Goal: Information Seeking & Learning: Check status

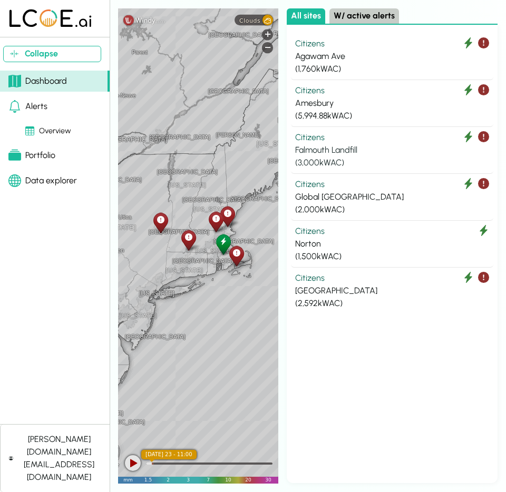
click at [354, 132] on div "Citizens" at bounding box center [392, 137] width 194 height 13
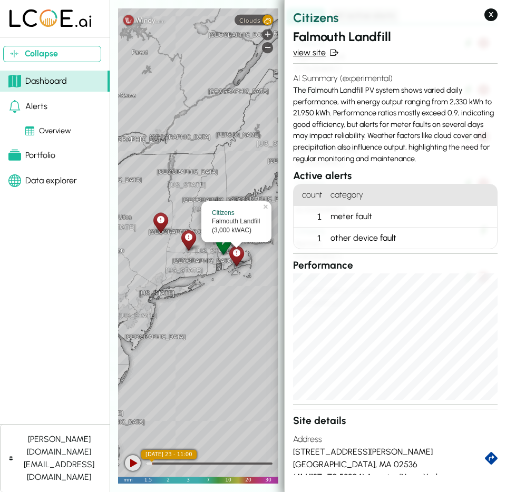
click at [306, 53] on link "view site" at bounding box center [395, 52] width 204 height 13
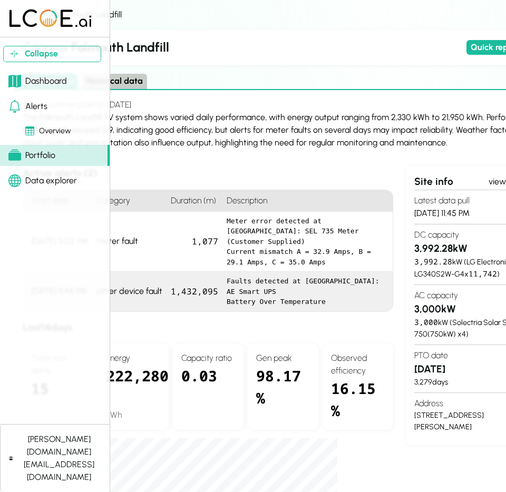
scroll to position [0, 146]
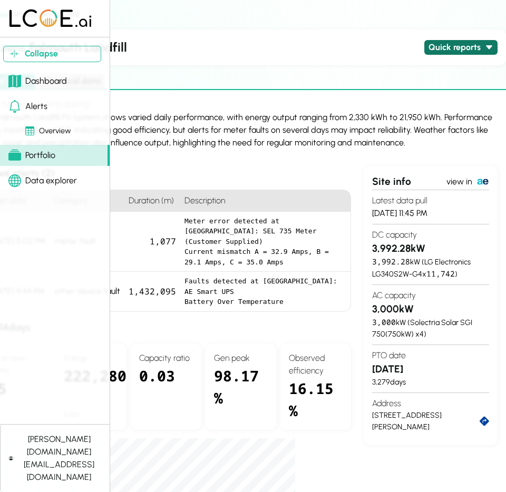
click at [481, 43] on button "Quick reports" at bounding box center [460, 47] width 73 height 15
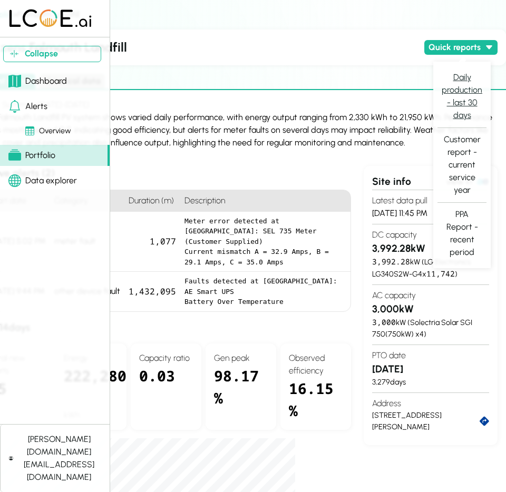
click at [467, 91] on button "Daily production - last 30 days" at bounding box center [461, 96] width 49 height 53
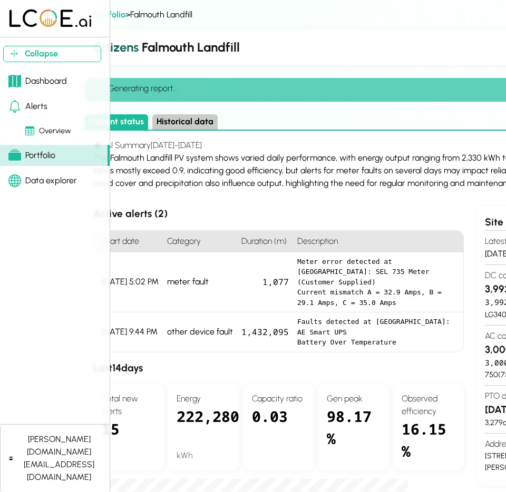
scroll to position [0, 0]
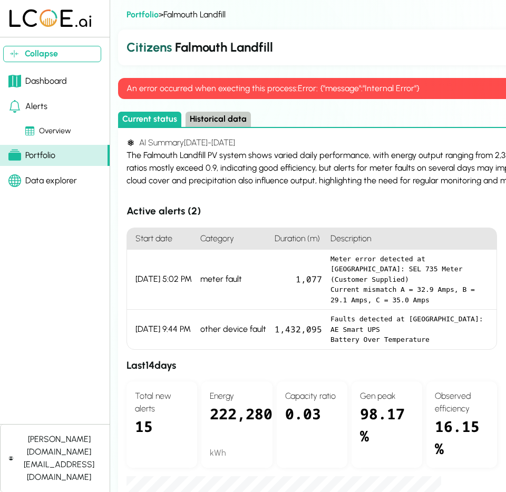
click at [53, 80] on div "Dashboard" at bounding box center [37, 81] width 58 height 13
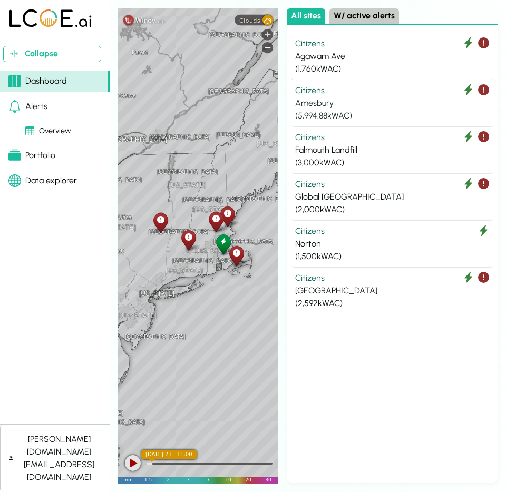
click at [381, 90] on div "Citizens" at bounding box center [392, 90] width 194 height 13
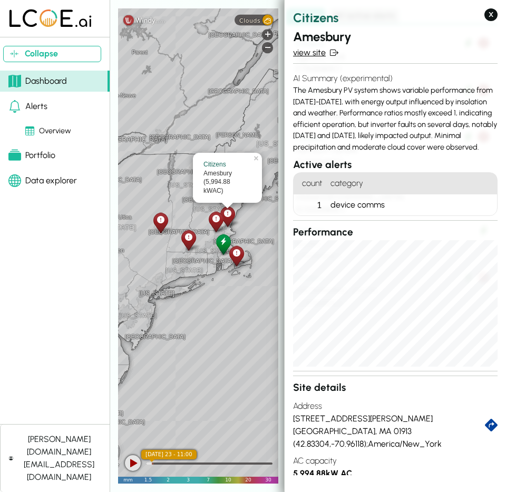
click at [311, 51] on link "view site" at bounding box center [395, 52] width 204 height 13
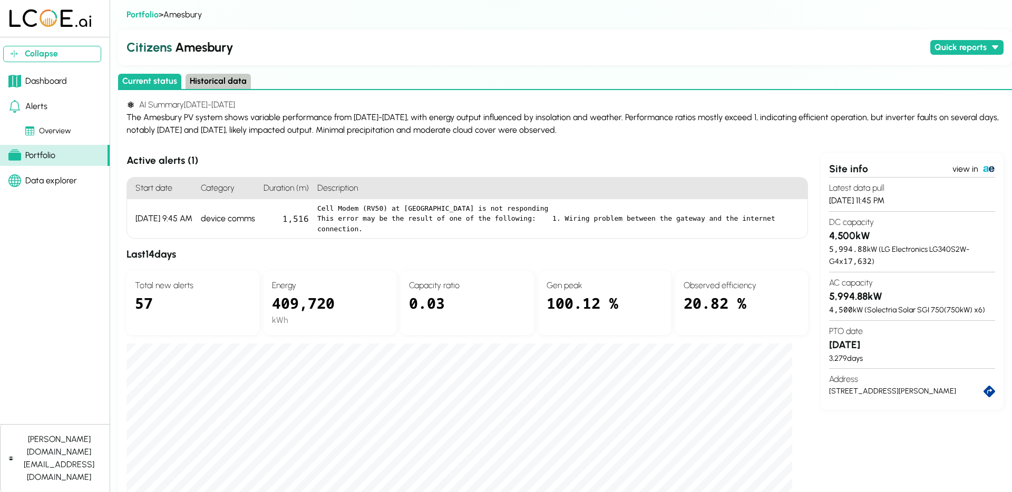
click at [34, 477] on div "daryl.lu@lcoe.ai" at bounding box center [59, 458] width 84 height 51
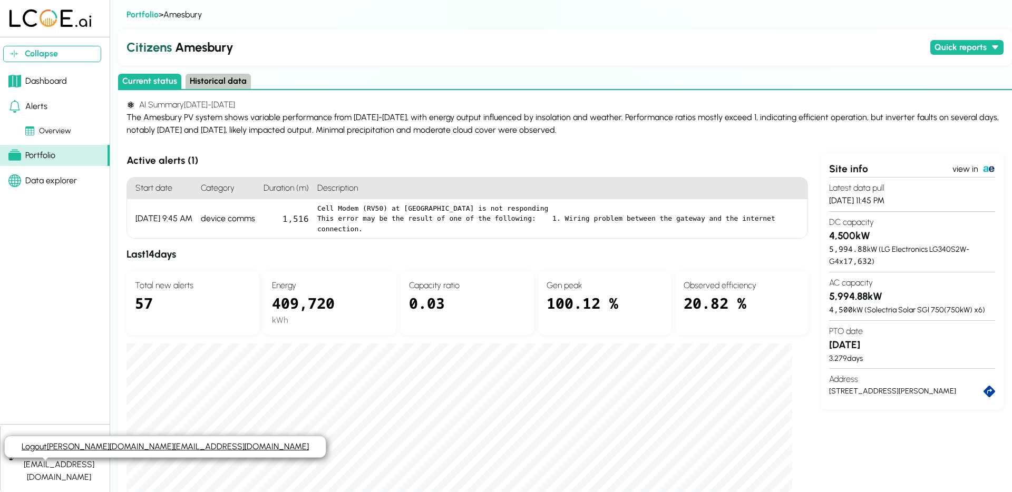
click at [72, 447] on link "Logout daryl.lu@lcoe.ai" at bounding box center [165, 447] width 287 height 10
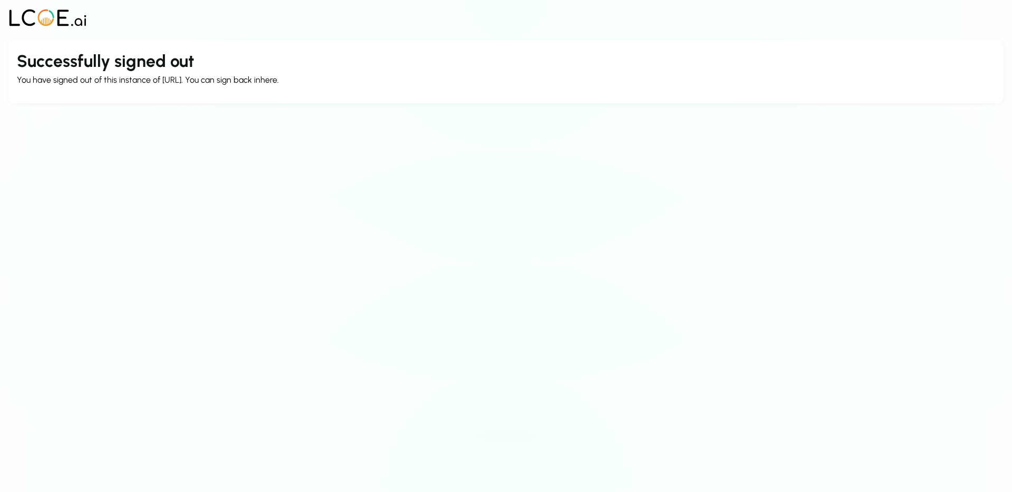
click at [344, 122] on body "Successfully signed out You have signed out of this instance of [URL]. You can …" at bounding box center [506, 246] width 1012 height 492
click at [272, 79] on link "here" at bounding box center [268, 80] width 17 height 10
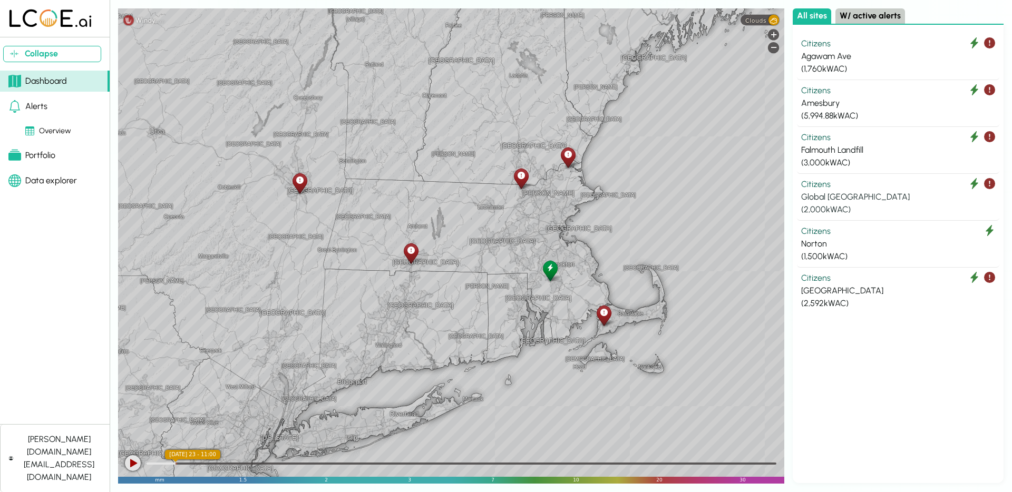
click at [815, 183] on div "Citizens" at bounding box center [898, 184] width 194 height 13
click at [135, 467] on div at bounding box center [133, 463] width 16 height 16
click at [135, 465] on div at bounding box center [133, 463] width 16 height 16
click at [882, 281] on div "Citizens" at bounding box center [898, 278] width 194 height 13
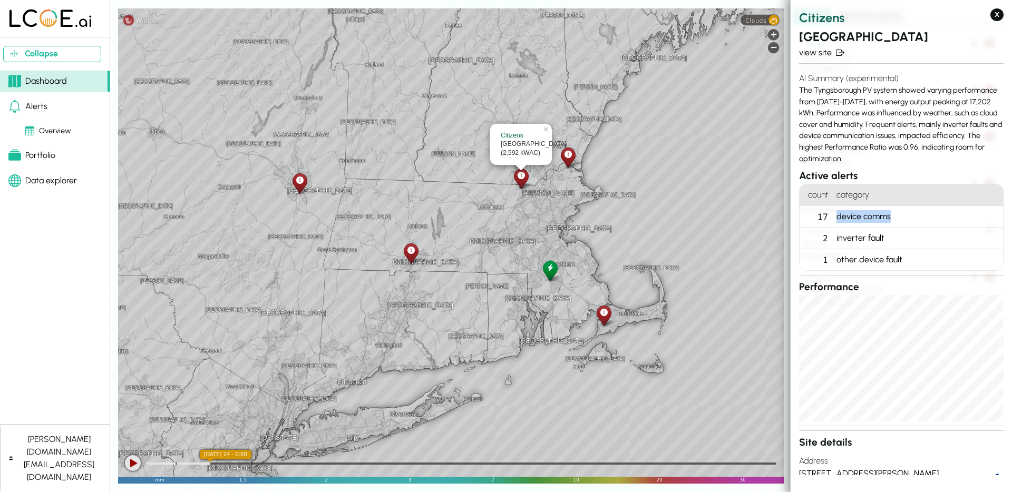
drag, startPoint x: 834, startPoint y: 215, endPoint x: 917, endPoint y: 220, distance: 83.4
click at [917, 220] on div "device comms" at bounding box center [917, 217] width 171 height 22
click at [901, 237] on div "inverter fault" at bounding box center [917, 239] width 171 height 22
drag, startPoint x: 835, startPoint y: 240, endPoint x: 945, endPoint y: 253, distance: 111.4
click at [945, 253] on ol "count category 17 device comms 2 inverter fault 1 other device fault" at bounding box center [901, 227] width 204 height 87
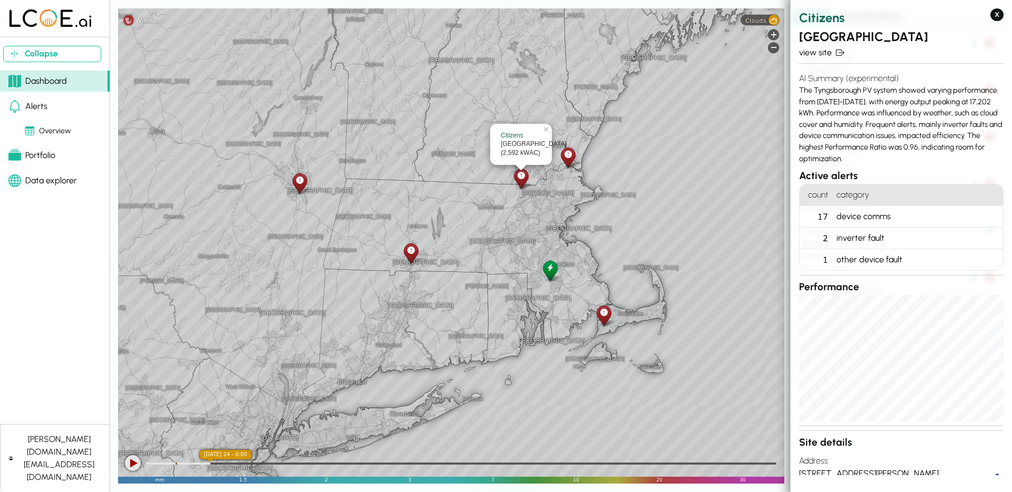
click at [883, 271] on div "Citizens Tyngsborough view site AI Summary (experimental) The Tyngsborough PV s…" at bounding box center [901, 298] width 204 height 581
click at [1000, 14] on button "X" at bounding box center [996, 14] width 13 height 13
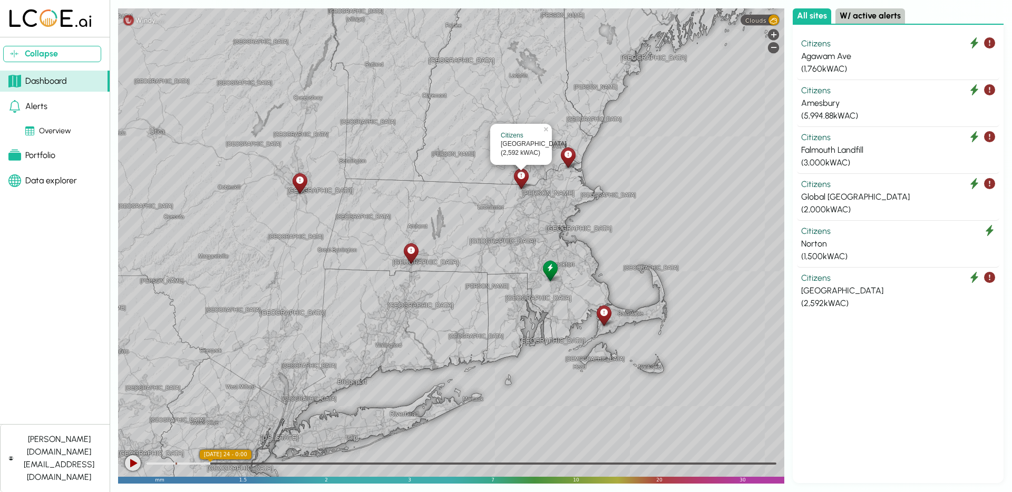
click at [569, 157] on icon at bounding box center [567, 154] width 7 height 11
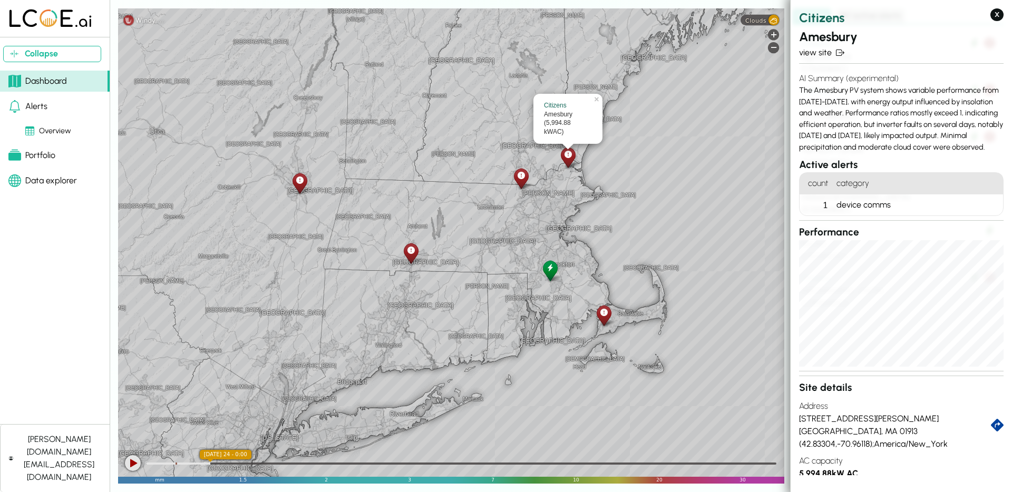
click at [413, 261] on div at bounding box center [411, 253] width 18 height 24
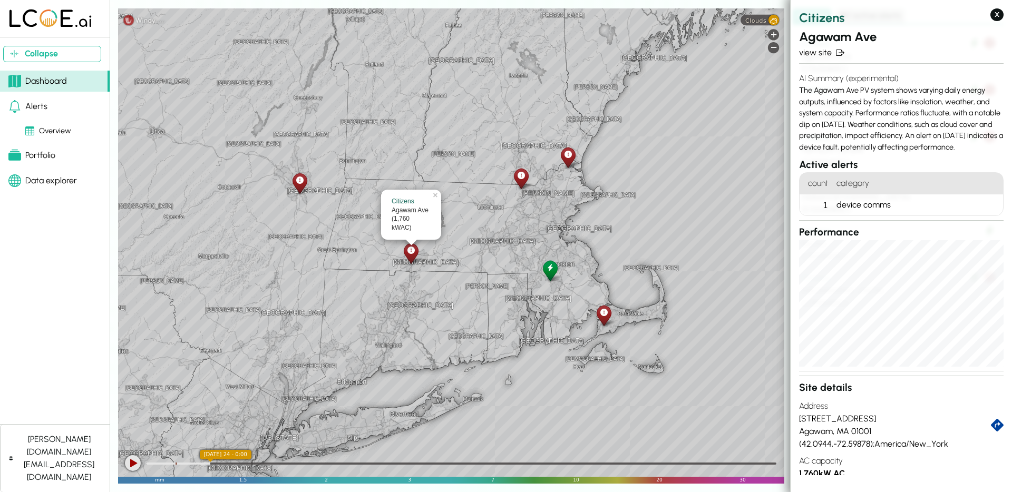
click at [305, 182] on div at bounding box center [299, 183] width 18 height 24
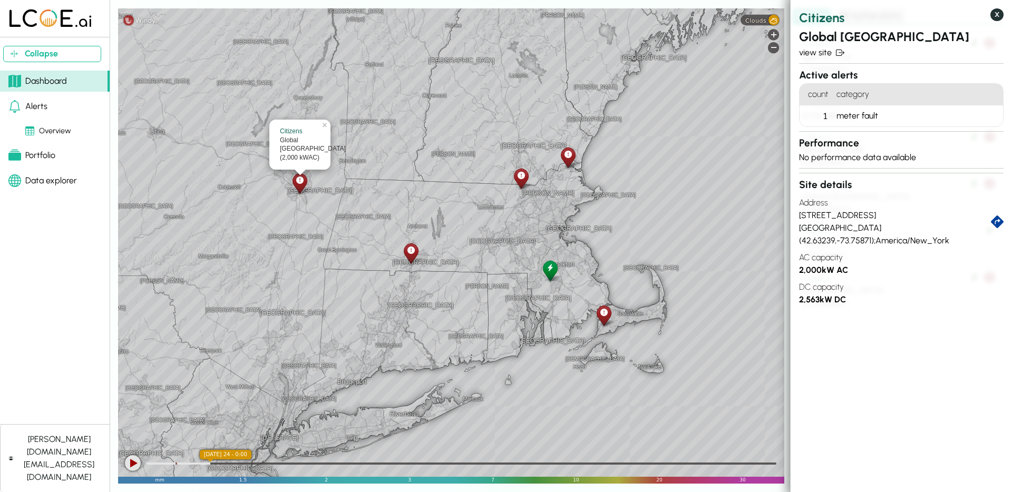
click at [999, 16] on button "X" at bounding box center [996, 14] width 13 height 13
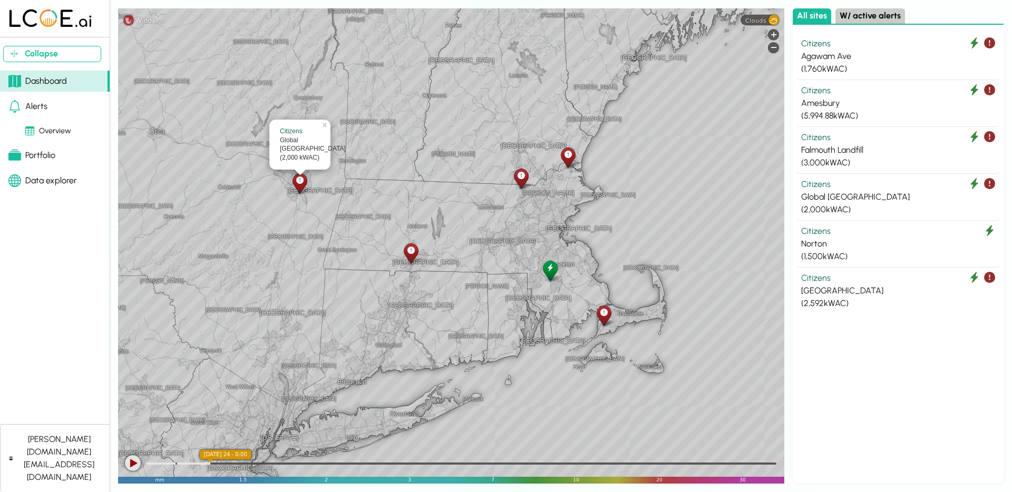
click at [550, 269] on icon at bounding box center [549, 267] width 7 height 11
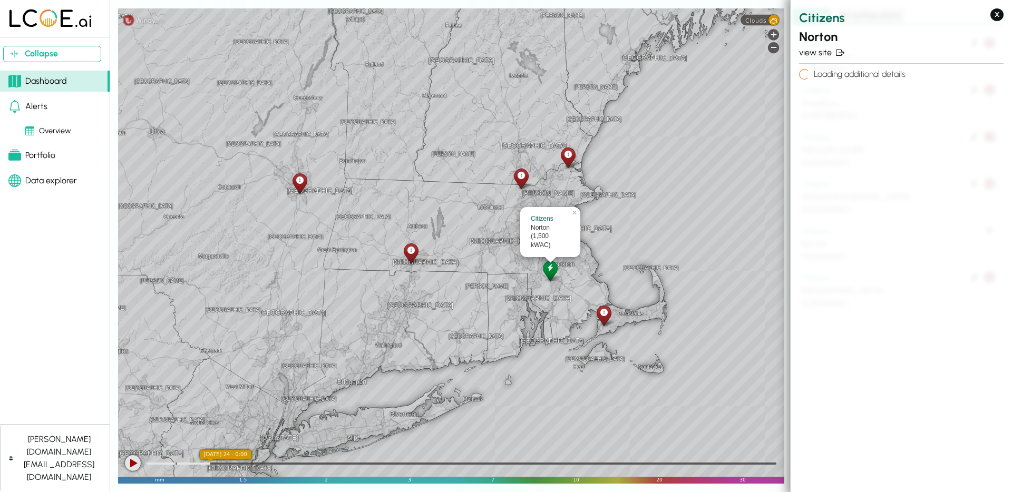
click at [613, 324] on div "Leominster Springfield Amherst Worcester Keene Lowell Boston Brockton Glouceste…" at bounding box center [451, 245] width 666 height 475
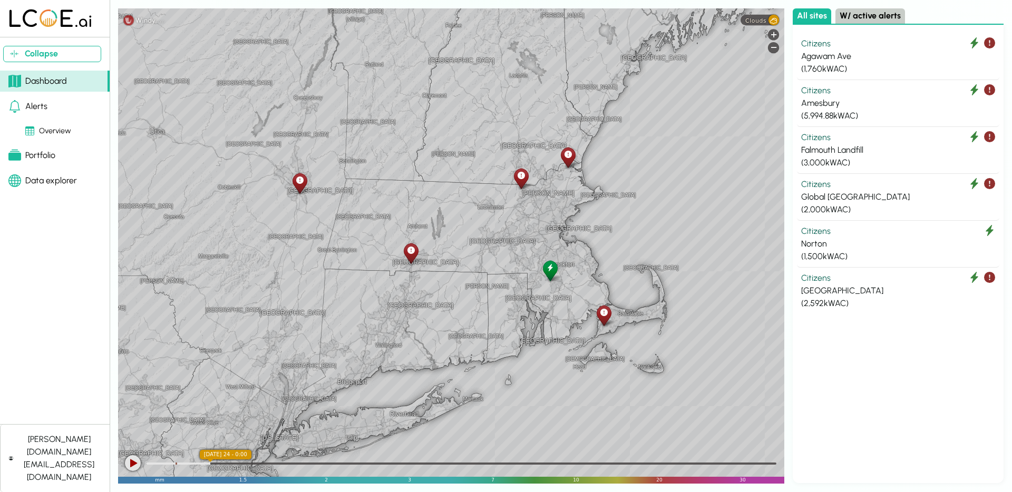
click at [606, 311] on icon at bounding box center [603, 312] width 7 height 11
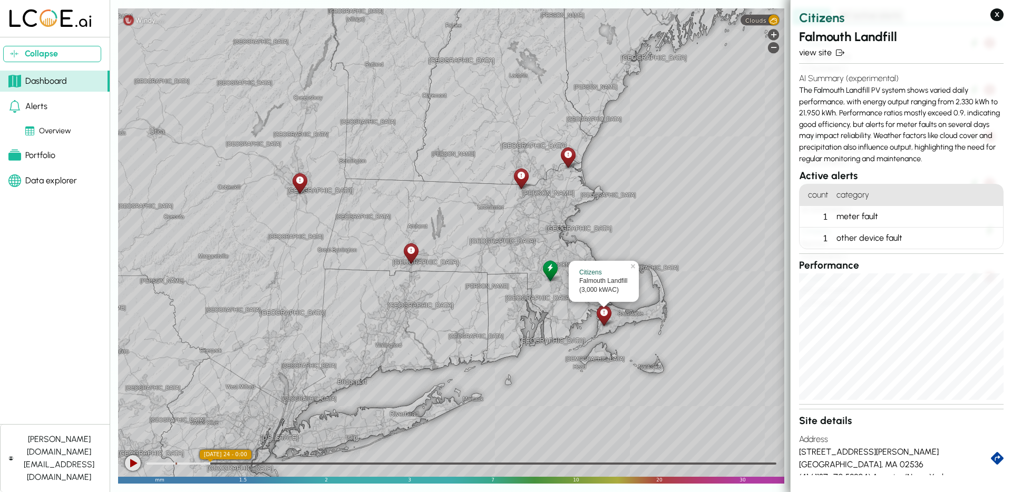
click at [887, 217] on div "meter fault" at bounding box center [917, 217] width 171 height 22
click at [1001, 12] on button "X" at bounding box center [996, 14] width 13 height 13
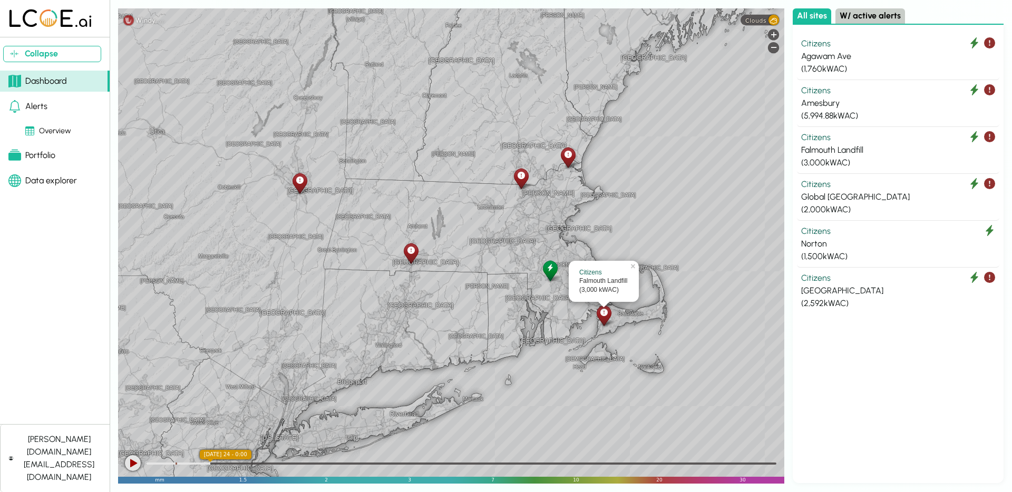
click at [866, 20] on button "W/ active alerts" at bounding box center [870, 15] width 70 height 15
click at [812, 16] on button "All sites" at bounding box center [812, 15] width 38 height 15
click at [852, 16] on button "W/ active alerts" at bounding box center [870, 15] width 70 height 15
click at [803, 13] on button "All sites" at bounding box center [812, 15] width 38 height 15
click at [871, 142] on div "Citizens" at bounding box center [898, 137] width 194 height 13
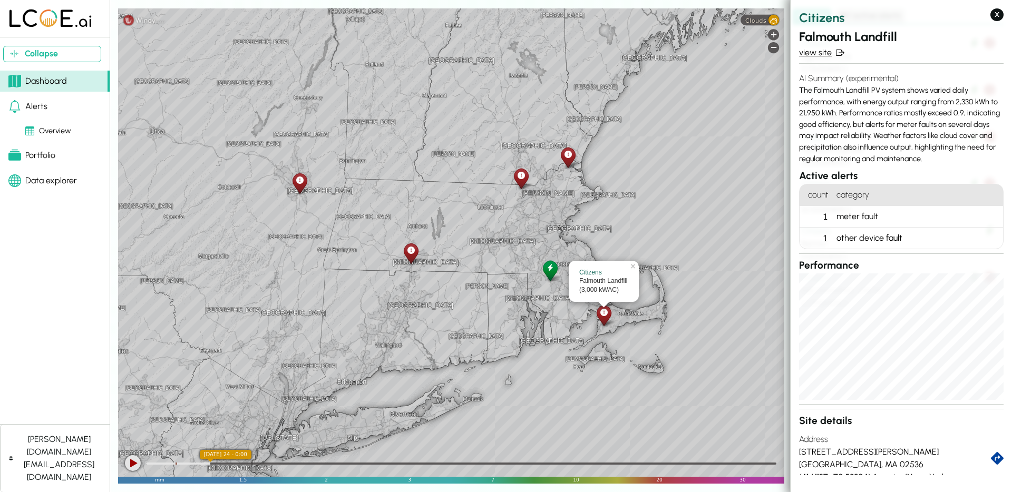
click at [821, 55] on link "view site" at bounding box center [901, 52] width 204 height 13
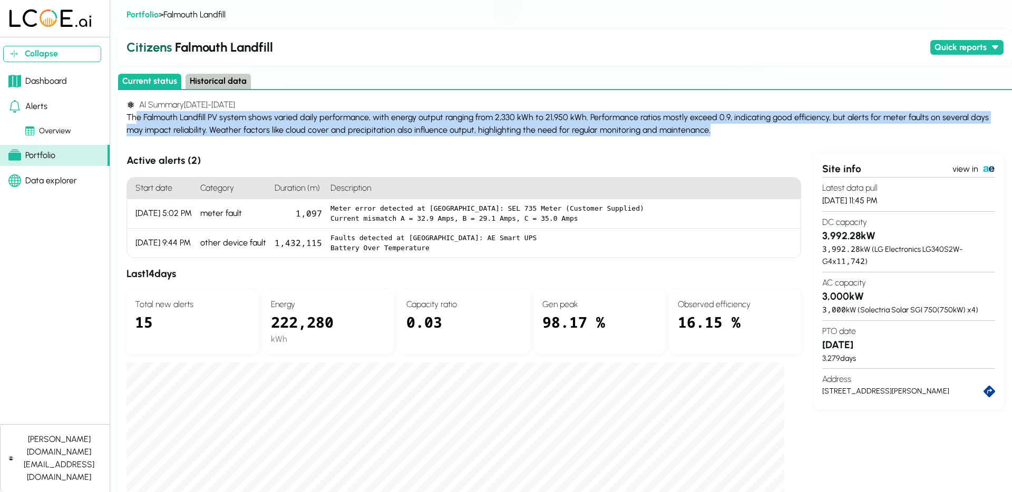
drag, startPoint x: 135, startPoint y: 122, endPoint x: 731, endPoint y: 133, distance: 596.1
click at [731, 133] on div "The Falmouth Landfill PV system shows varied daily performance, with energy out…" at bounding box center [564, 123] width 877 height 25
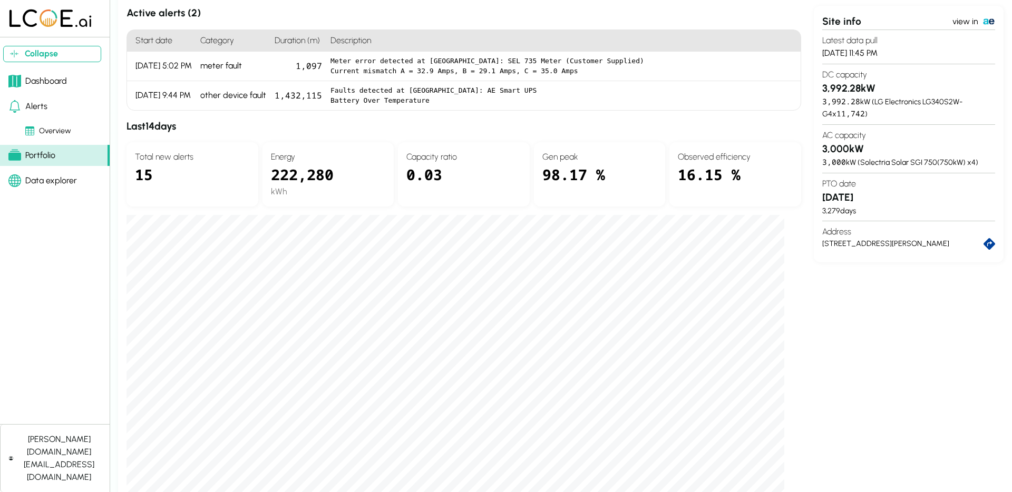
scroll to position [146, 0]
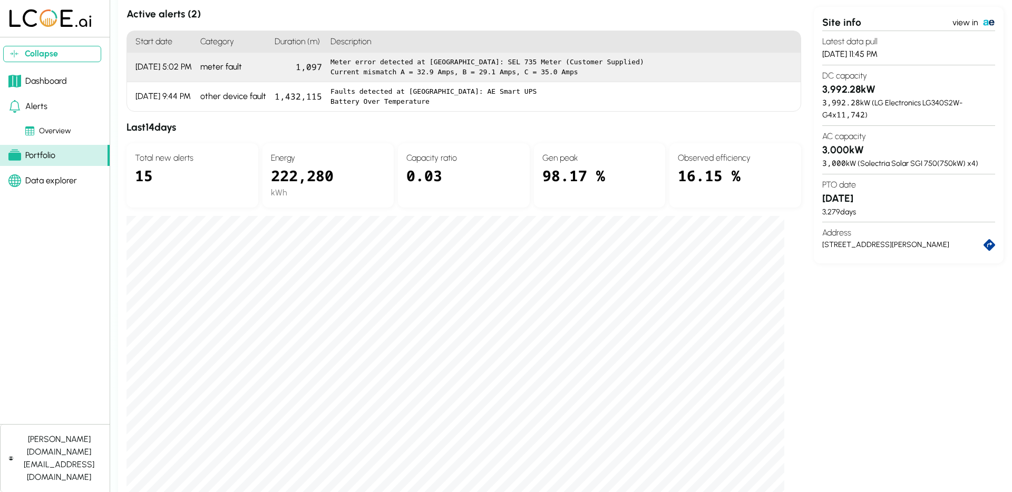
click at [221, 78] on div "meter fault" at bounding box center [233, 68] width 74 height 30
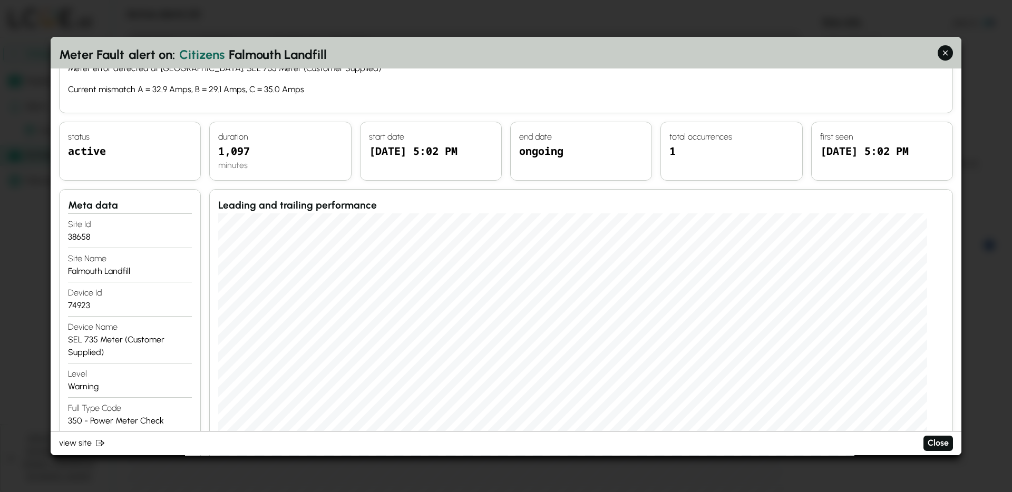
scroll to position [44, 0]
drag, startPoint x: 212, startPoint y: 143, endPoint x: 257, endPoint y: 143, distance: 44.8
click at [257, 143] on div "duration 1,097 minutes" at bounding box center [280, 150] width 142 height 59
drag, startPoint x: 398, startPoint y: 153, endPoint x: 364, endPoint y: 153, distance: 34.3
click at [364, 153] on div "start date 9/22/25, 5:02 PM" at bounding box center [431, 150] width 142 height 59
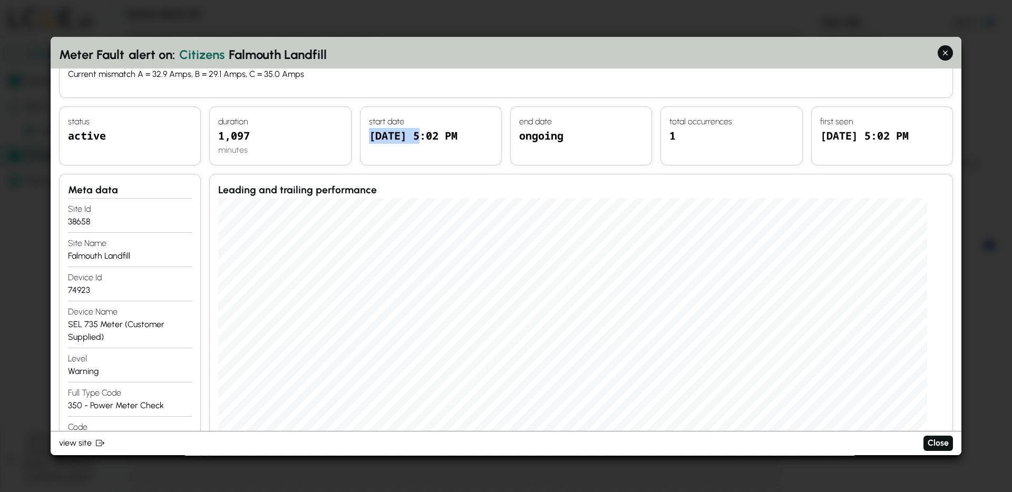
scroll to position [64, 0]
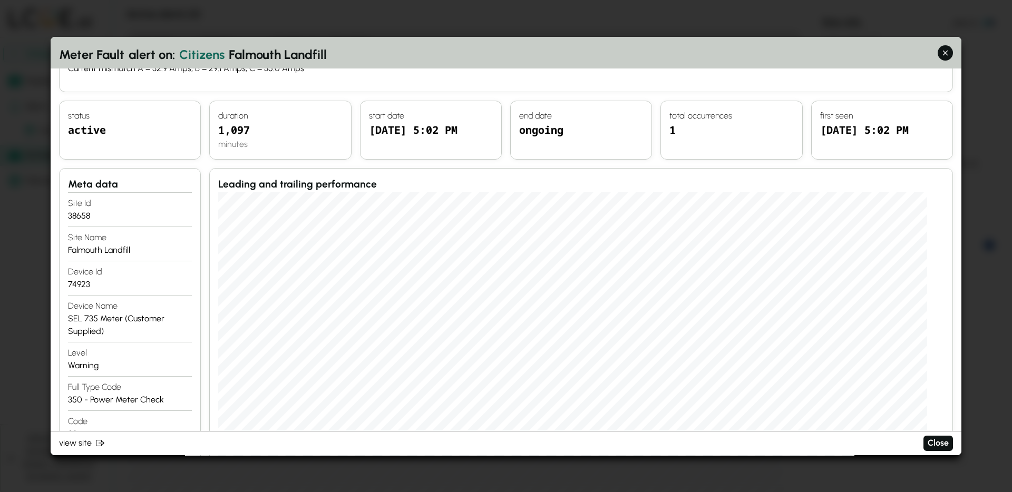
click at [844, 117] on h4 "first seen" at bounding box center [882, 116] width 124 height 13
click at [888, 138] on div "9/22/25, 5:02 PM" at bounding box center [882, 136] width 124 height 28
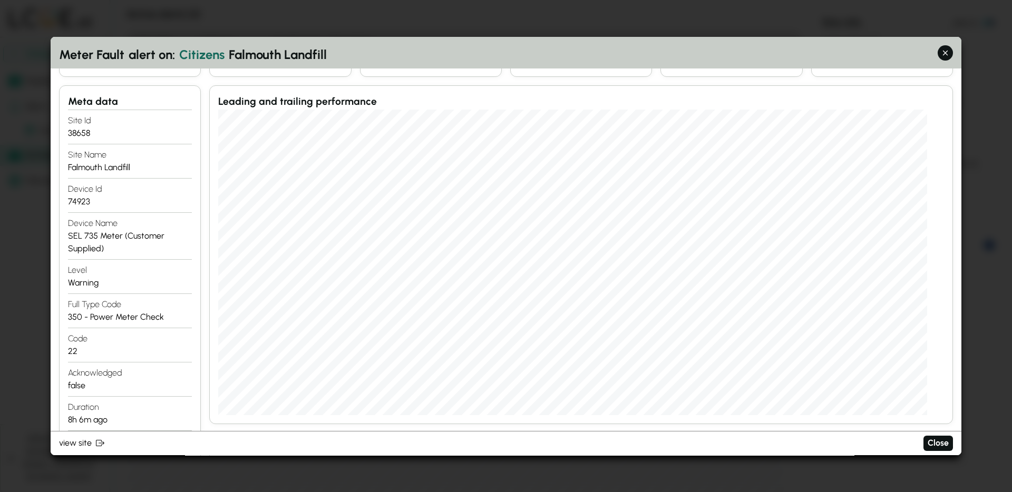
scroll to position [162, 0]
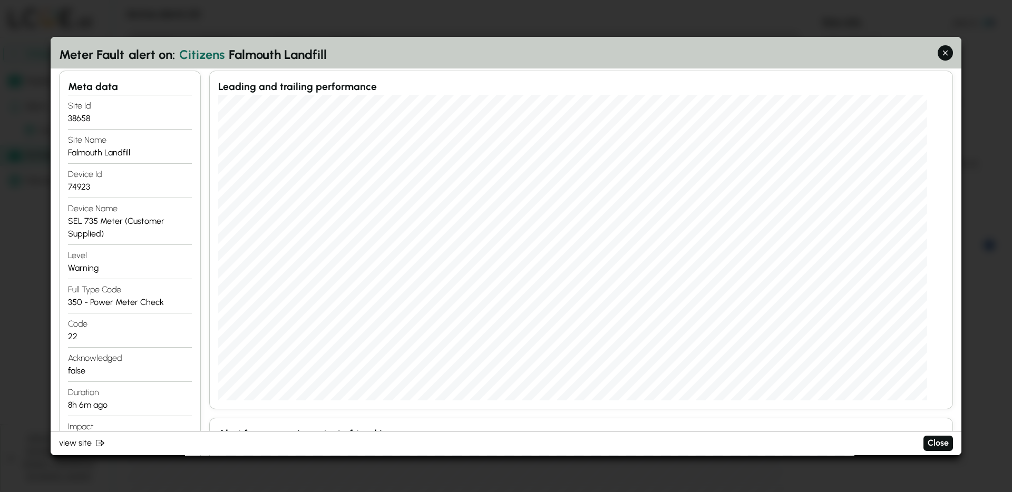
click at [77, 184] on div "74923" at bounding box center [130, 187] width 124 height 13
drag, startPoint x: 108, startPoint y: 238, endPoint x: 75, endPoint y: 228, distance: 34.5
click at [75, 229] on div "SEL 735 Meter (Customer Supplied)" at bounding box center [130, 227] width 124 height 25
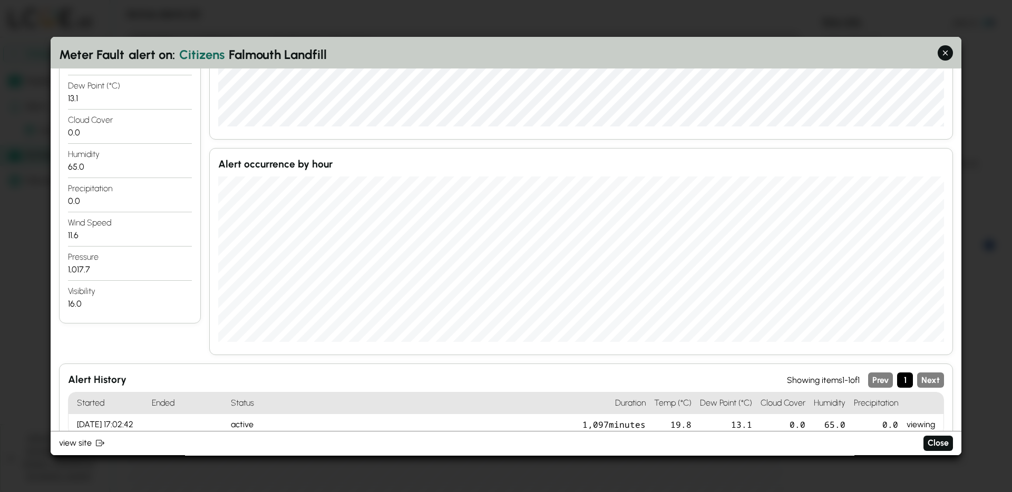
scroll to position [681, 0]
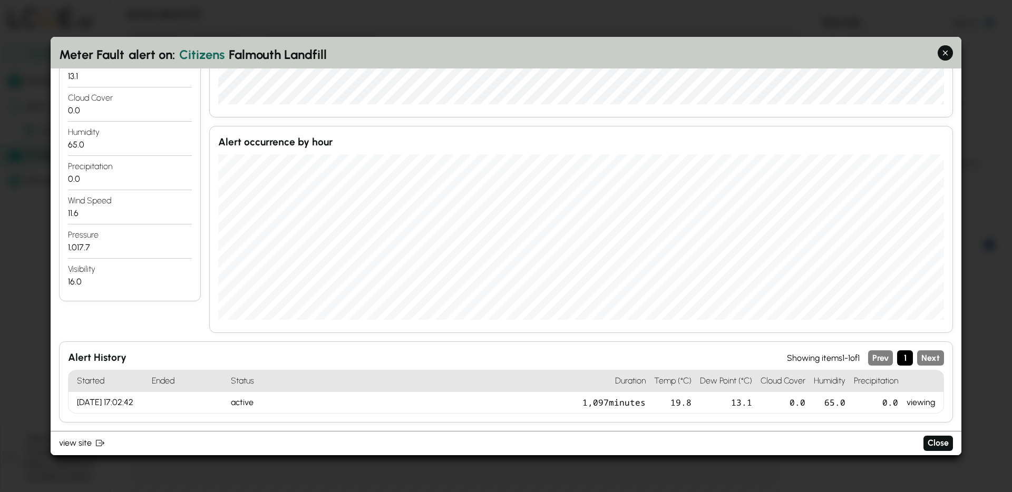
click at [68, 350] on h3 "Alert History" at bounding box center [427, 357] width 719 height 15
click at [948, 54] on icon "button" at bounding box center [945, 52] width 11 height 11
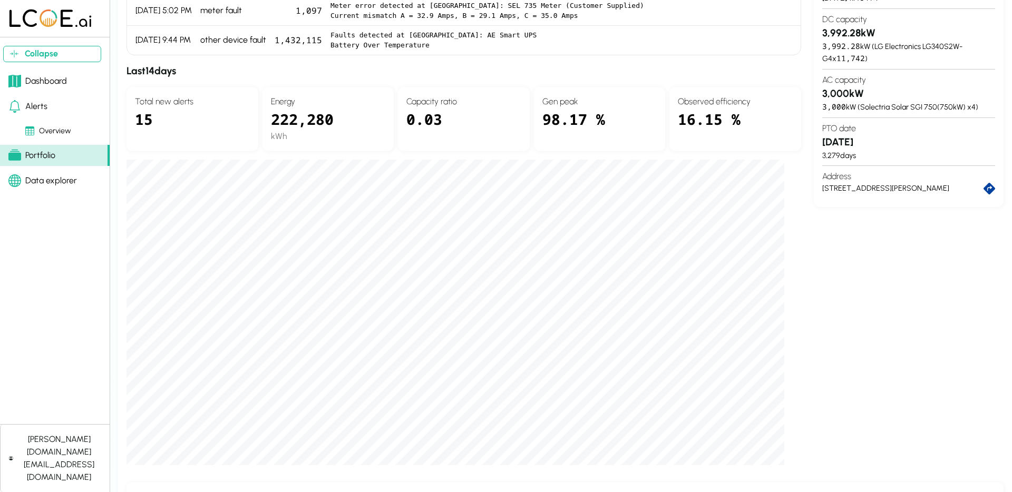
scroll to position [201, 0]
drag, startPoint x: 134, startPoint y: 118, endPoint x: 262, endPoint y: 124, distance: 128.7
click at [262, 124] on div "Total new alerts 15 Energy 222,280 kWh Capacity ratio 0.03 Gen peak 98.17 % Obs…" at bounding box center [463, 121] width 675 height 64
click at [339, 123] on div "222,280" at bounding box center [328, 121] width 115 height 22
click at [307, 120] on div "222,280" at bounding box center [328, 121] width 115 height 22
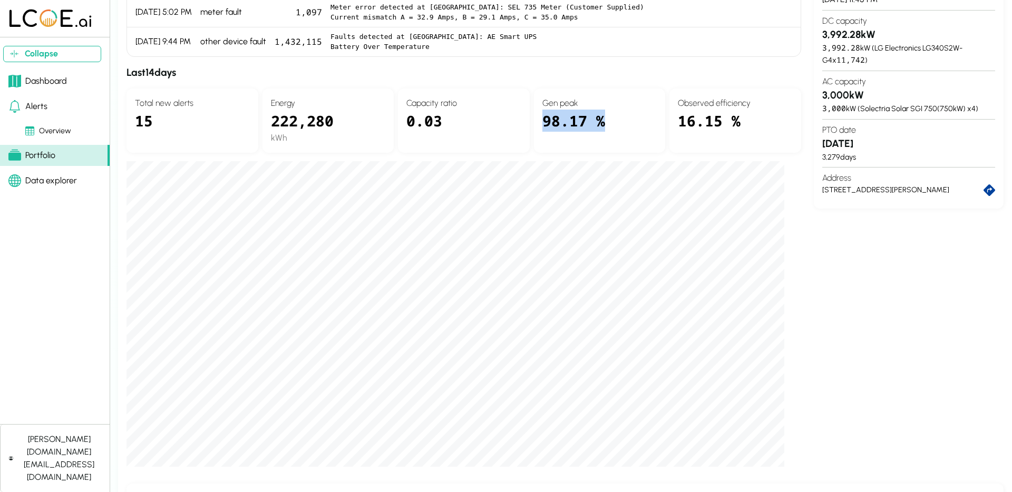
drag, startPoint x: 540, startPoint y: 124, endPoint x: 603, endPoint y: 123, distance: 62.7
click at [603, 123] on div "Gen peak 98.17 %" at bounding box center [600, 121] width 132 height 64
click at [545, 124] on div "98.17 %" at bounding box center [599, 127] width 115 height 35
drag, startPoint x: 541, startPoint y: 122, endPoint x: 603, endPoint y: 122, distance: 62.2
click at [603, 122] on div "Gen peak 98.17 %" at bounding box center [600, 121] width 132 height 64
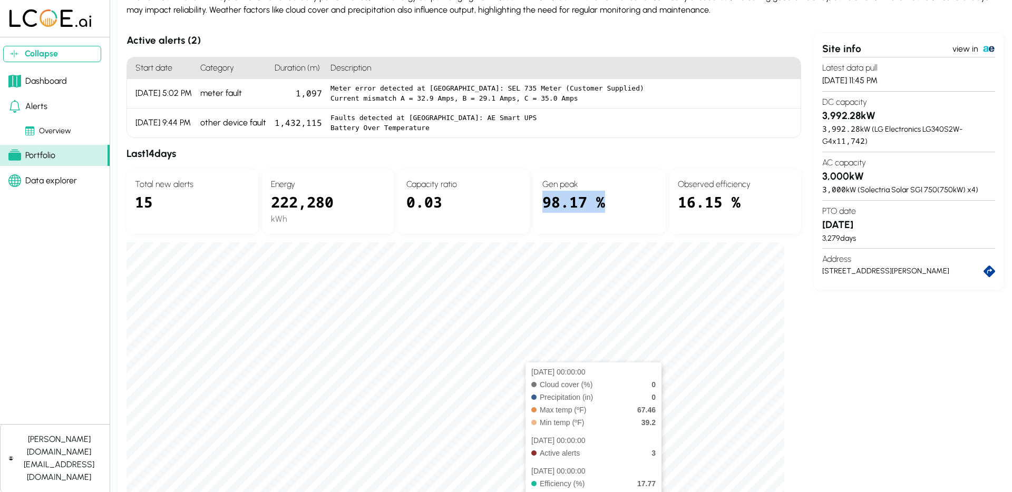
scroll to position [109, 0]
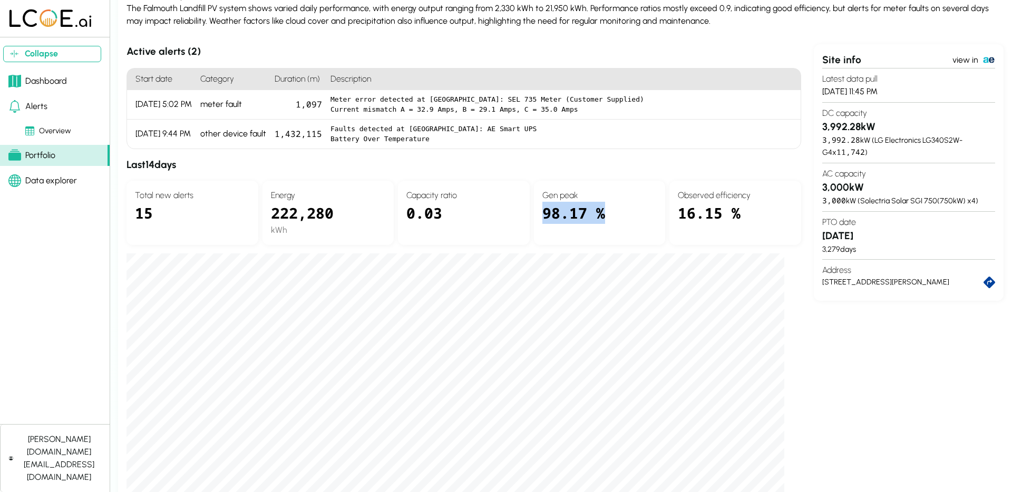
drag, startPoint x: 823, startPoint y: 185, endPoint x: 865, endPoint y: 182, distance: 41.7
click at [865, 182] on h3 "3,000 kW" at bounding box center [908, 187] width 173 height 15
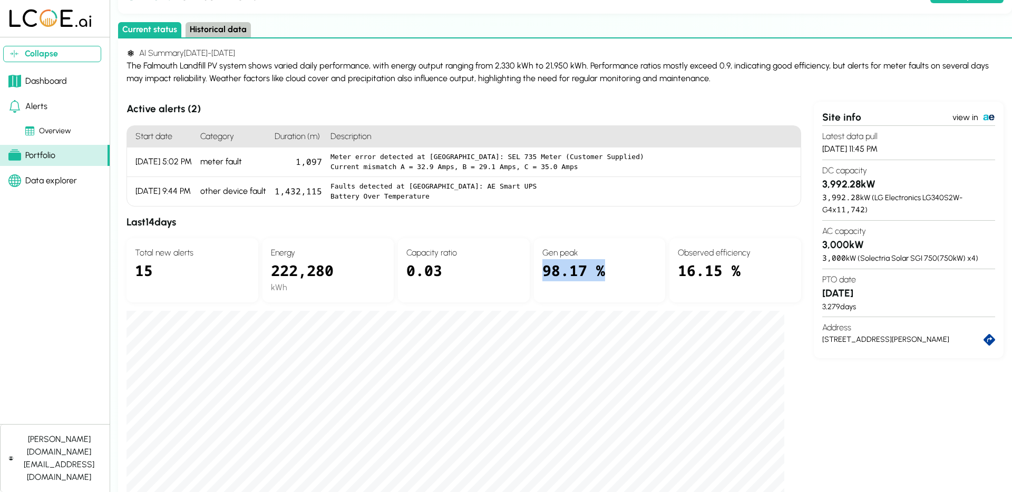
scroll to position [0, 0]
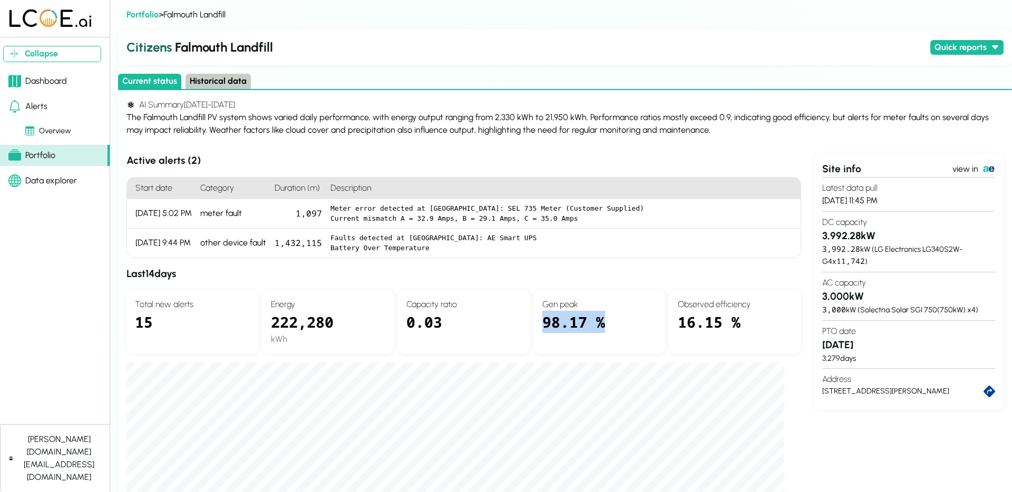
click at [215, 76] on button "Historical data" at bounding box center [217, 81] width 65 height 15
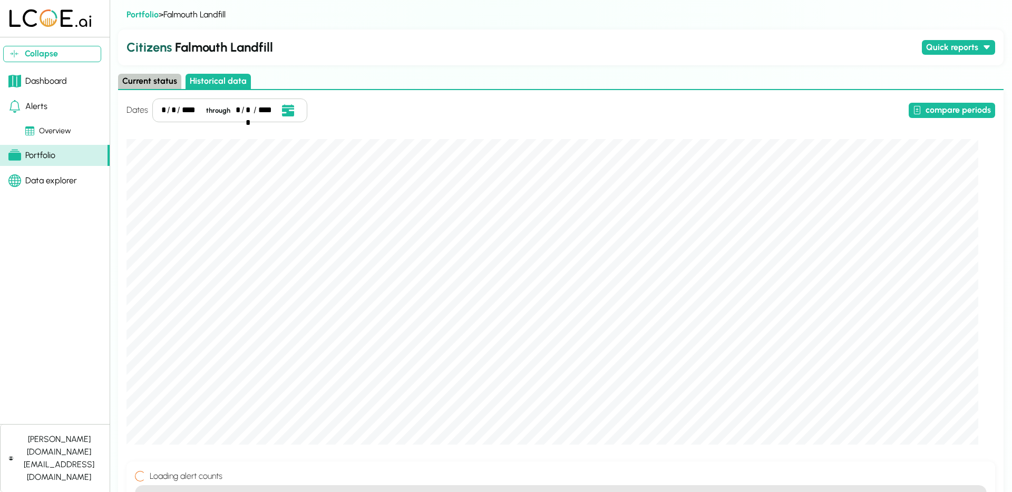
click at [163, 107] on div "*" at bounding box center [163, 110] width 5 height 13
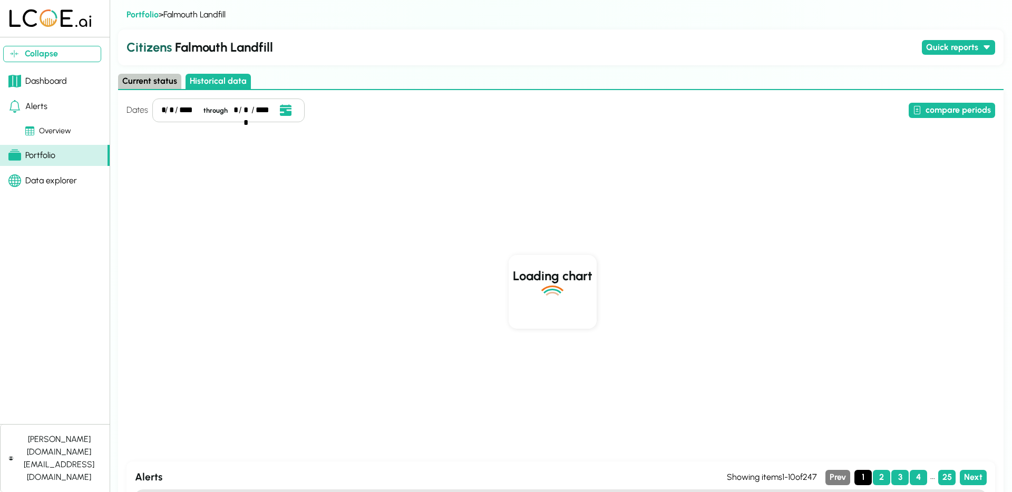
click at [170, 109] on div "*" at bounding box center [171, 110] width 5 height 13
click at [181, 111] on div "****" at bounding box center [186, 110] width 18 height 13
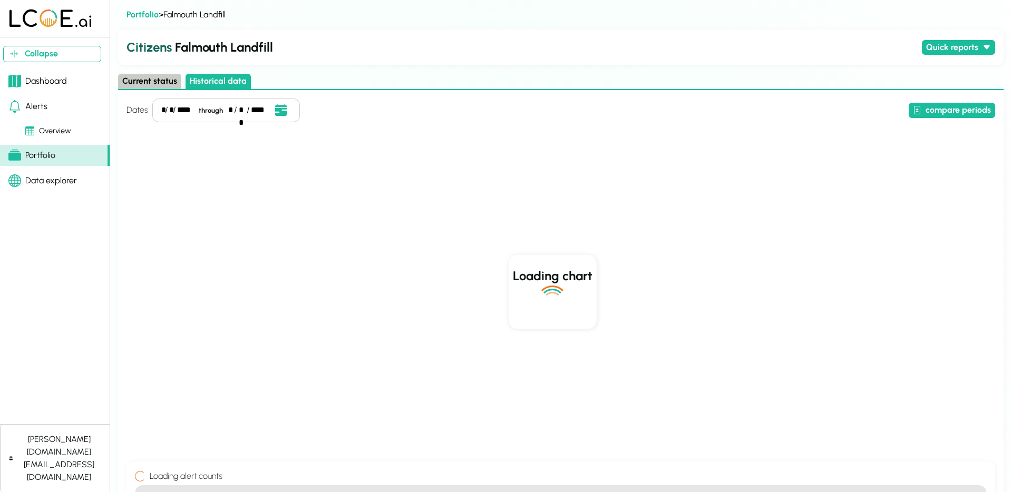
click at [404, 103] on div "compare periods" at bounding box center [649, 110] width 691 height 15
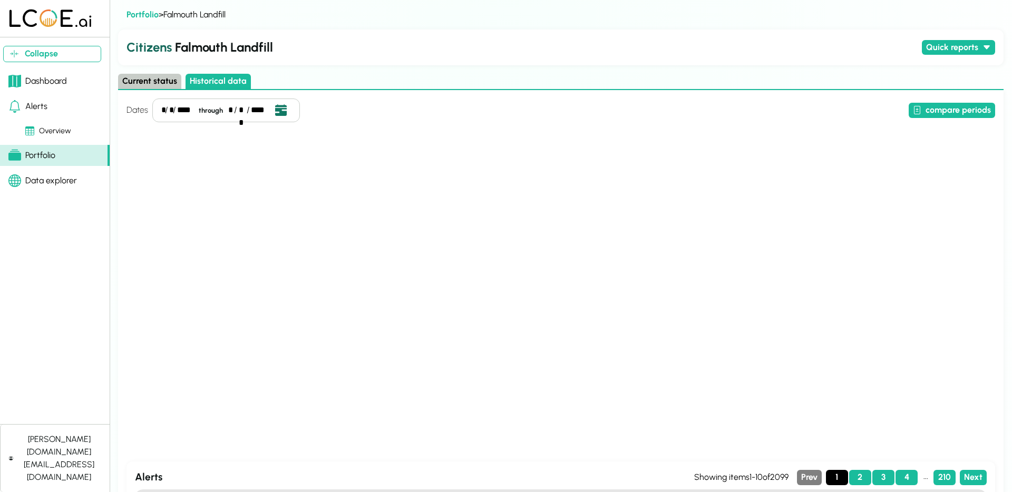
click at [275, 110] on icon "Open date picker" at bounding box center [281, 110] width 12 height 12
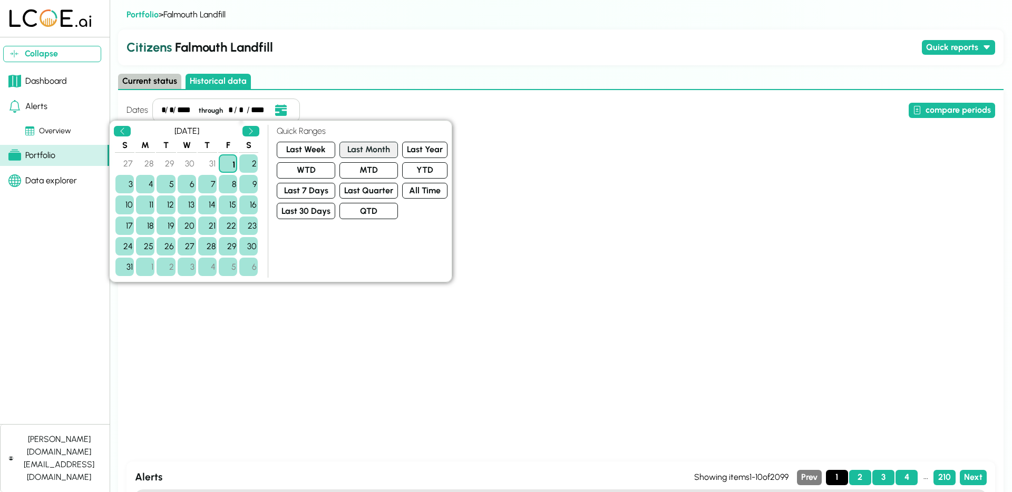
click at [375, 154] on button "Last Month" at bounding box center [368, 150] width 58 height 16
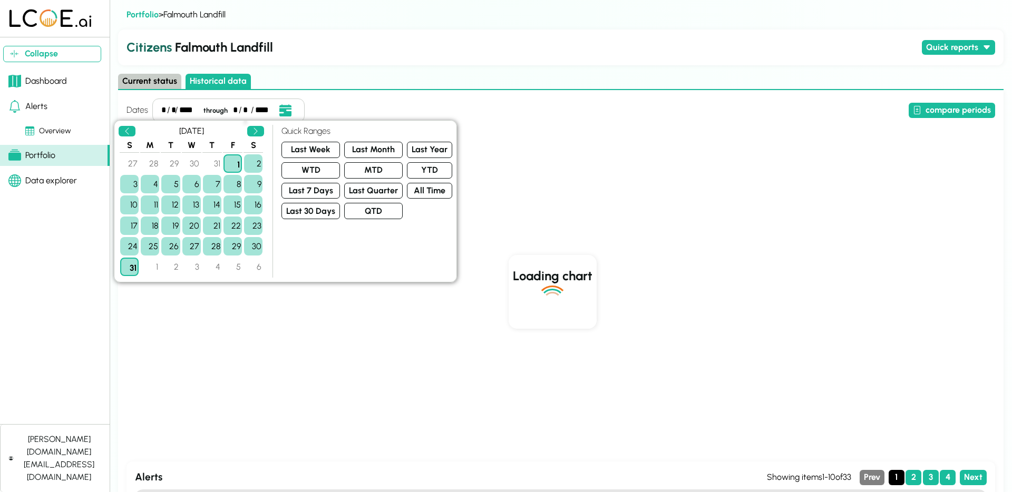
click at [547, 122] on div "Dates * / * / **** through * / ** / **** compare periods" at bounding box center [560, 111] width 868 height 24
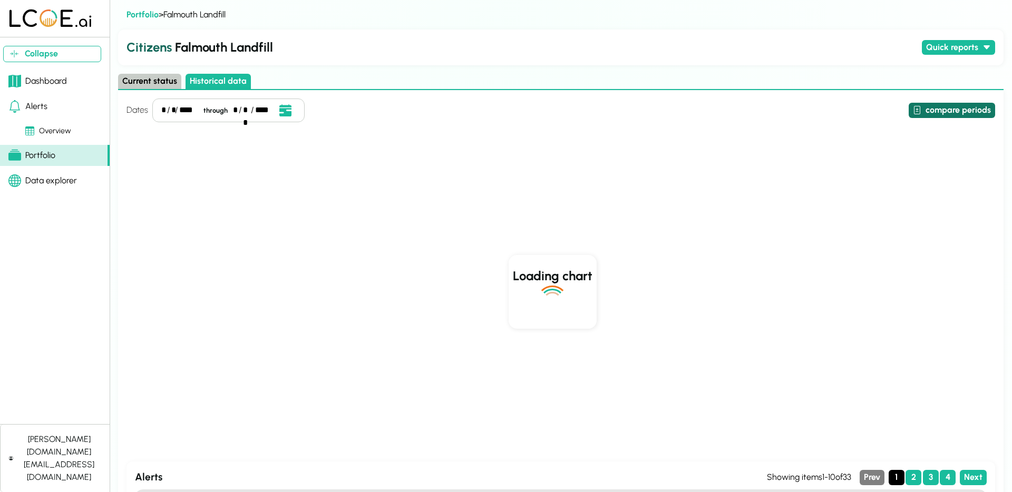
click at [951, 113] on button "compare periods" at bounding box center [951, 110] width 86 height 15
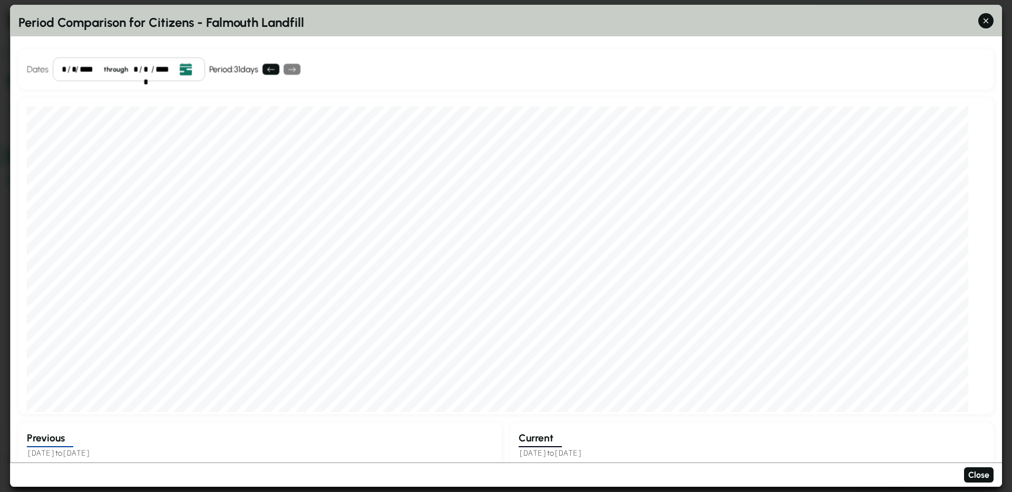
click at [183, 67] on icon "Open date picker" at bounding box center [186, 70] width 12 height 12
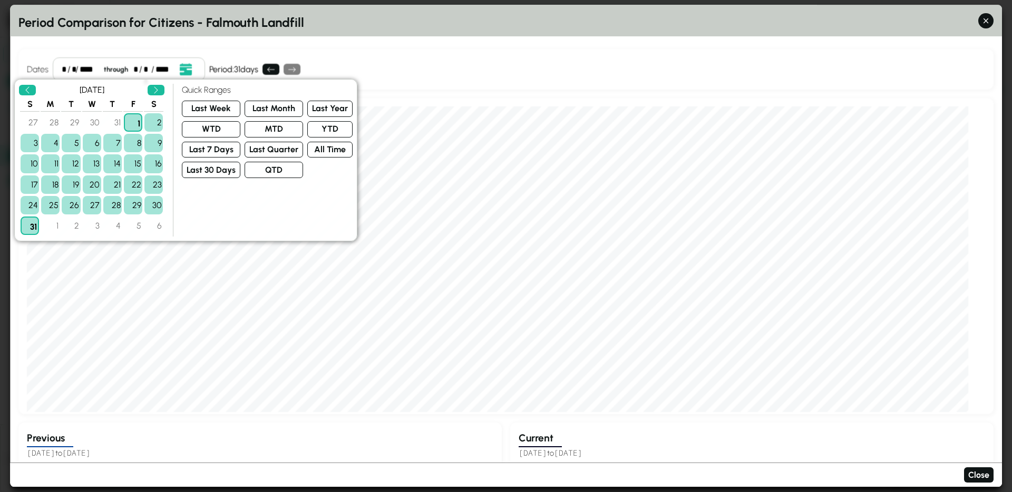
click at [344, 44] on div "Period Comparison for Citizens - Falmouth Landfill Dates * / * / **** through *…" at bounding box center [506, 246] width 992 height 482
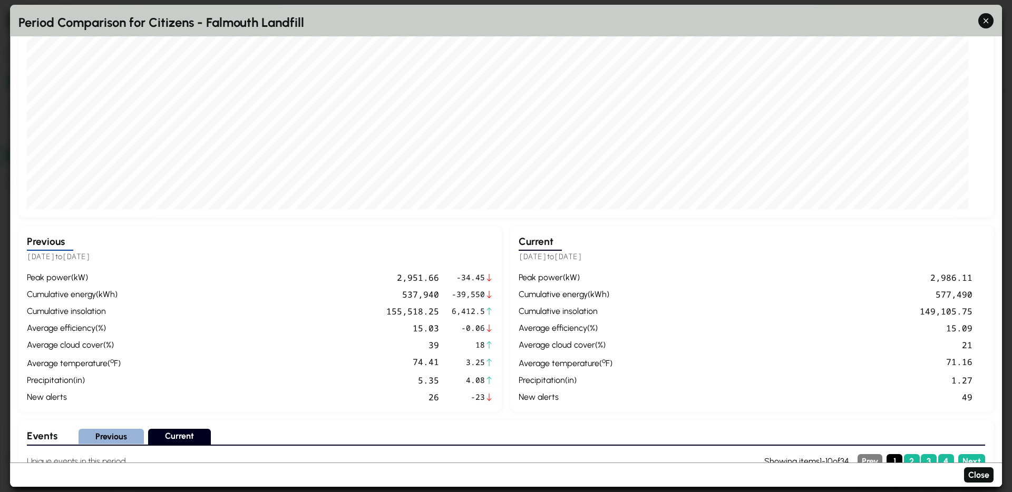
scroll to position [199, 0]
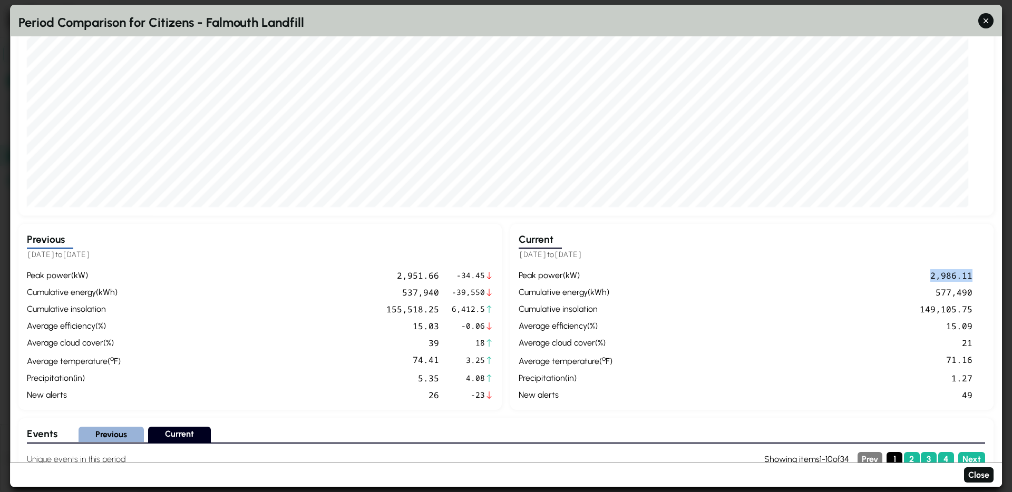
drag, startPoint x: 983, startPoint y: 273, endPoint x: 878, endPoint y: 273, distance: 105.4
click at [878, 273] on div "peak power ( kW ) 2,986.11 cumulative energy ( kWh ) 577,490 cumulative insolat…" at bounding box center [752, 335] width 466 height 132
drag, startPoint x: 492, startPoint y: 274, endPoint x: 18, endPoint y: 274, distance: 473.2
click at [18, 274] on div "Previous 2025-07-01 to 2025-07-31 peak power ( kW ) 2,951.66 -34.45 cumulative …" at bounding box center [259, 317] width 483 height 186
click at [476, 271] on span "-34.45" at bounding box center [468, 276] width 33 height 12
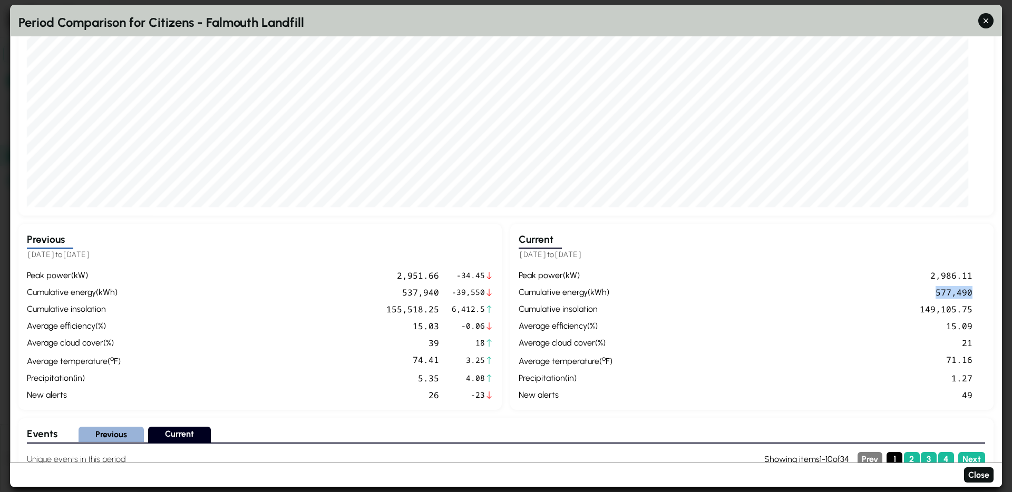
drag, startPoint x: 975, startPoint y: 297, endPoint x: 922, endPoint y: 297, distance: 52.7
click at [922, 297] on div "peak power ( kW ) 2,986.11 cumulative energy ( kWh ) 577,490 cumulative insolat…" at bounding box center [752, 335] width 466 height 132
click at [375, 285] on div "peak power ( kW ) 2,951.66 -34.45 cumulative energy ( kWh ) 537,940 -39,550 cum…" at bounding box center [260, 335] width 466 height 132
click at [407, 290] on div "537,940" at bounding box center [282, 292] width 314 height 13
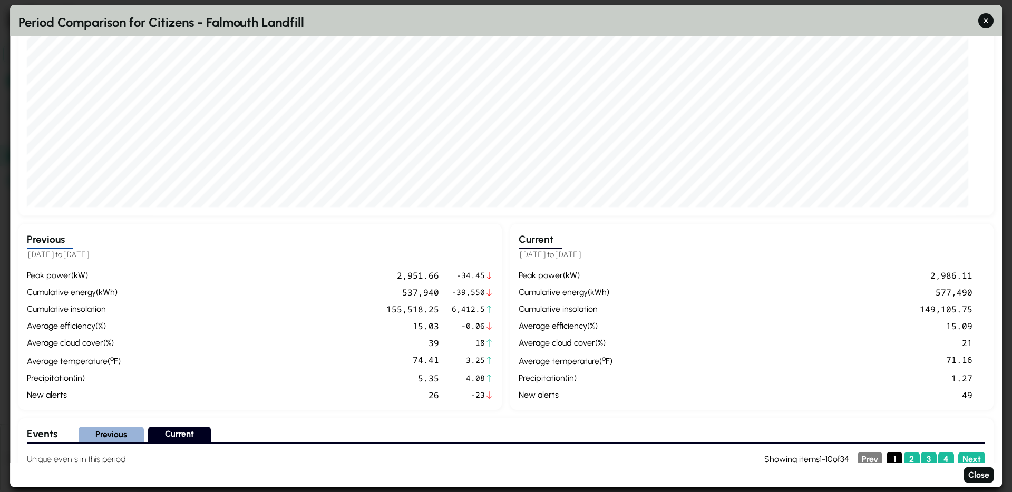
click at [944, 294] on div "577,490" at bounding box center [795, 292] width 356 height 13
click at [480, 393] on span "-23" at bounding box center [468, 395] width 33 height 12
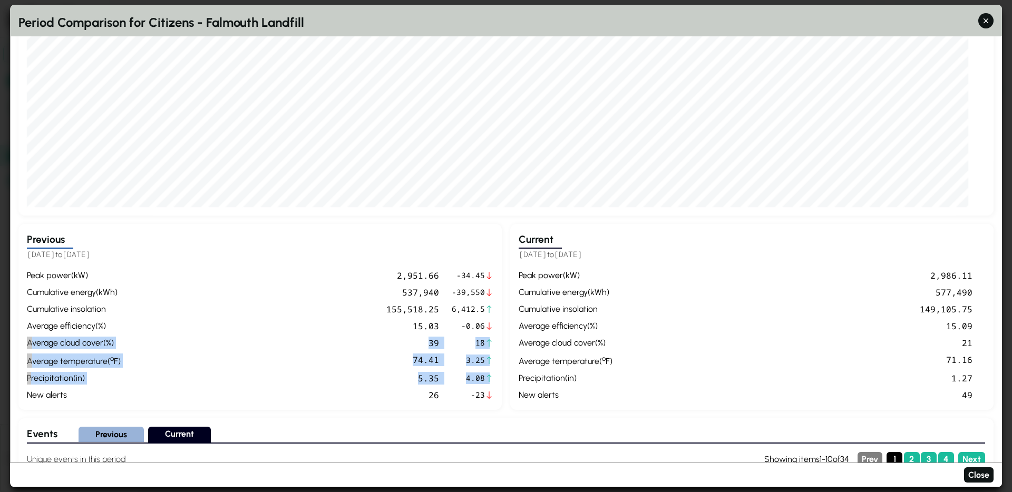
drag, startPoint x: 483, startPoint y: 378, endPoint x: 20, endPoint y: 345, distance: 463.9
click at [20, 345] on div "Previous 2025-07-01 to 2025-07-31 peak power ( kW ) 2,951.66 -34.45 cumulative …" at bounding box center [259, 317] width 483 height 186
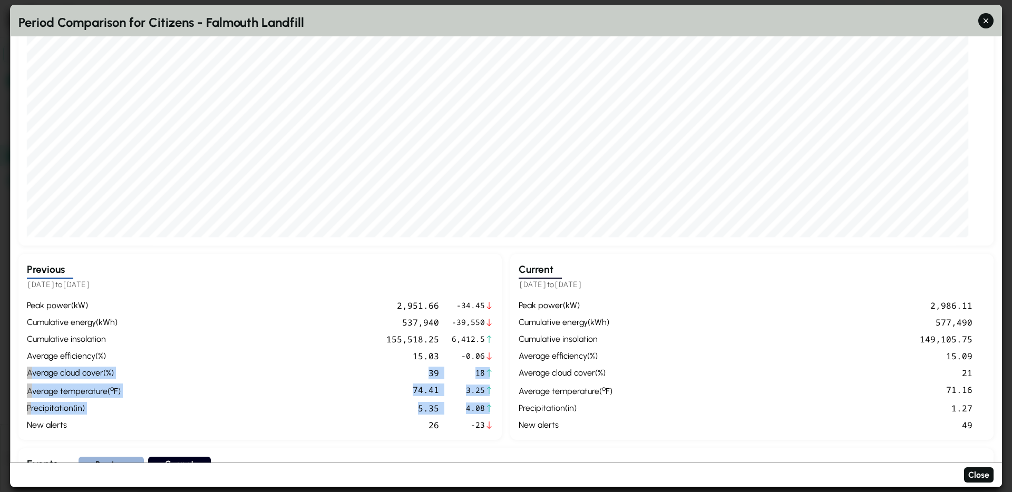
scroll to position [0, 0]
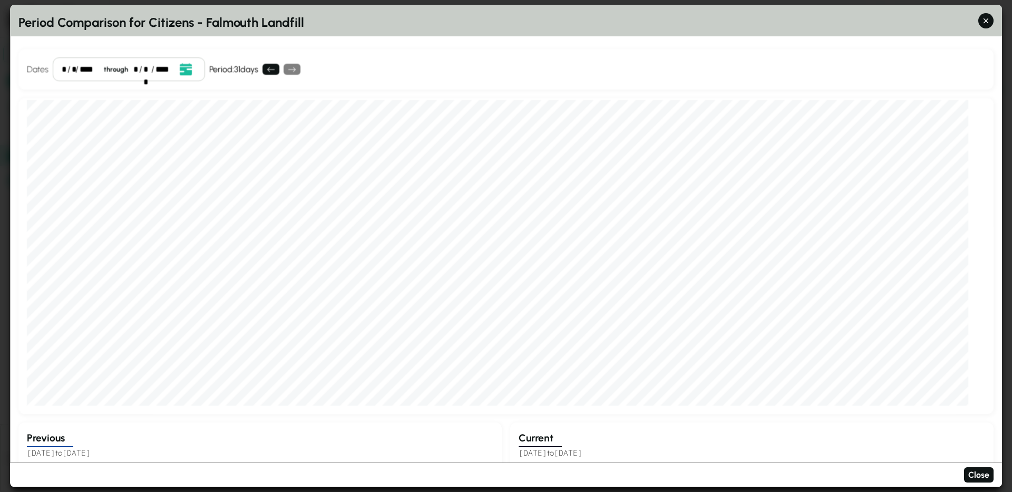
click at [266, 44] on div "Period Comparison for Citizens - Falmouth Landfill Dates * / * / **** through *…" at bounding box center [506, 246] width 992 height 482
click at [273, 72] on icon at bounding box center [271, 69] width 8 height 8
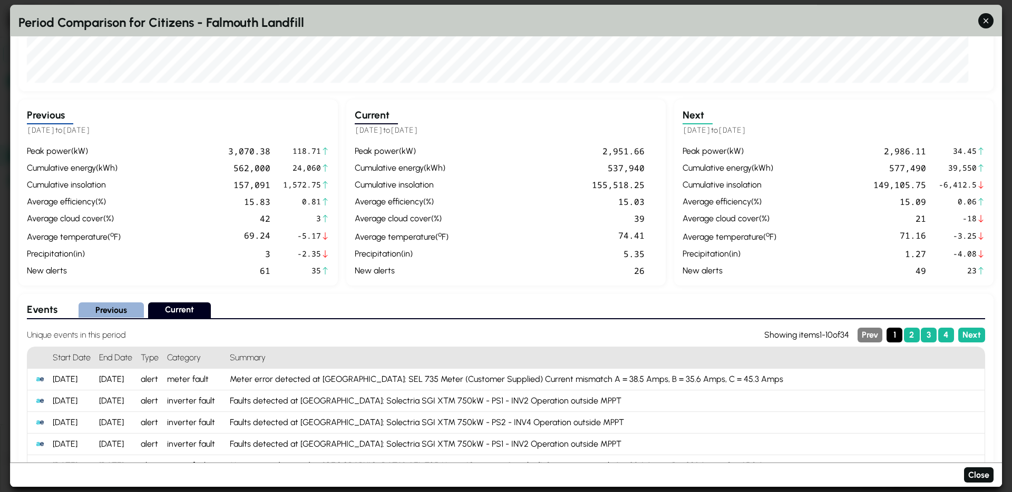
scroll to position [322, 0]
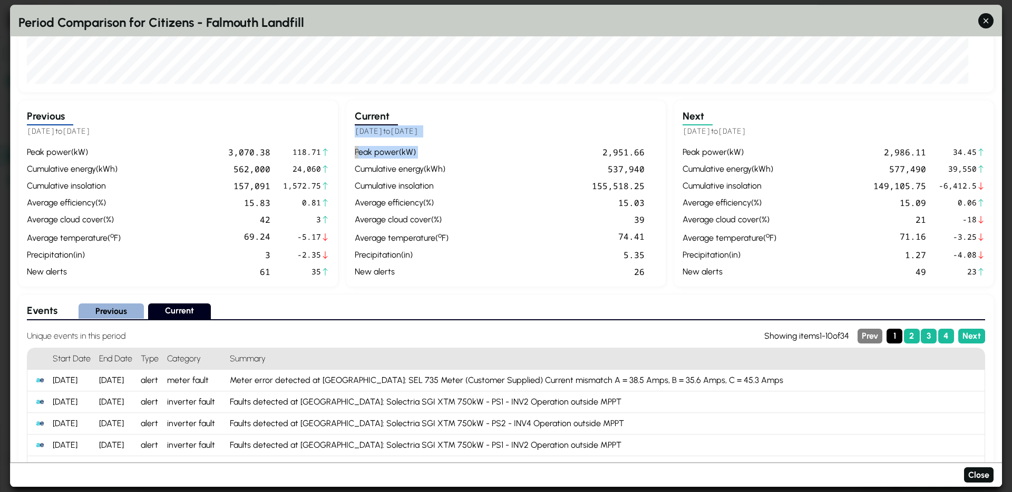
drag, startPoint x: 356, startPoint y: 125, endPoint x: 456, endPoint y: 141, distance: 101.3
click at [456, 141] on div "Current 2025-07-01 to 2025-07-31 peak power ( kW ) 2,951.66 cumulative energy (…" at bounding box center [505, 194] width 319 height 186
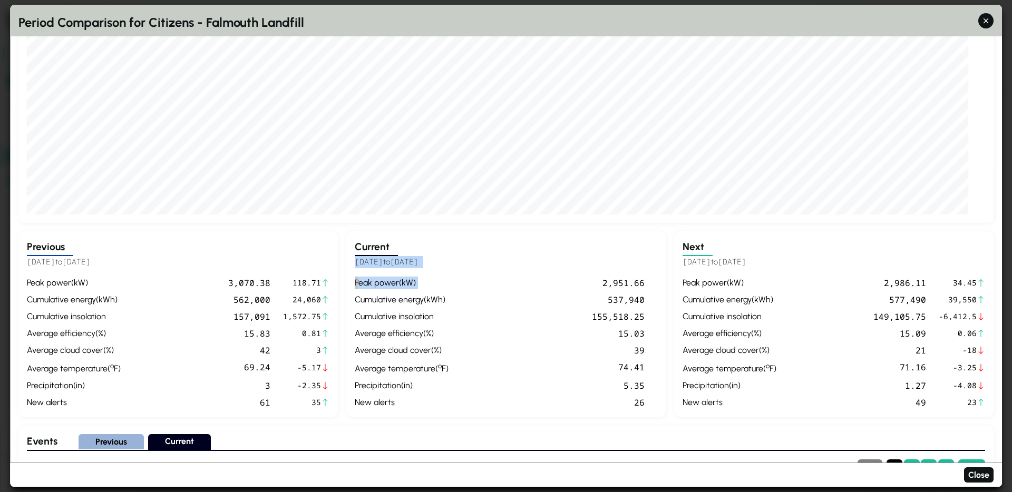
scroll to position [201, 0]
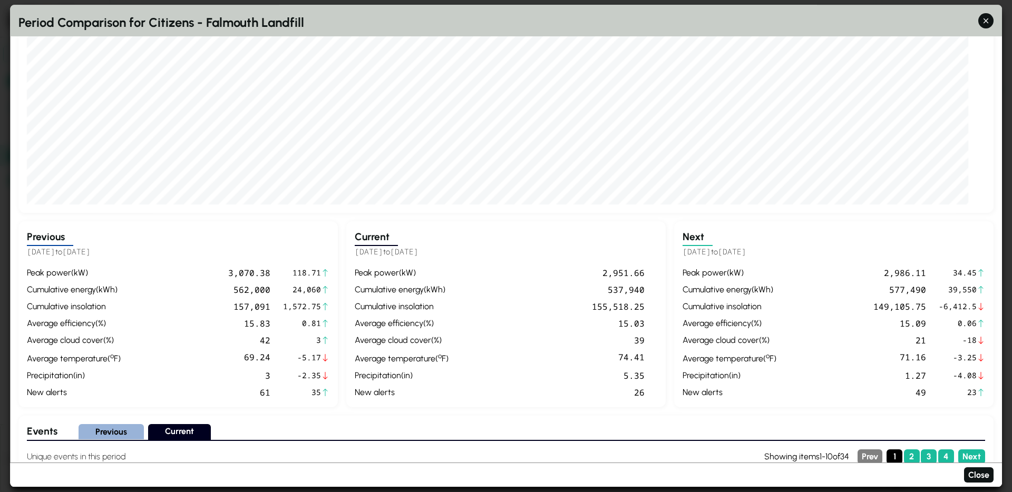
click at [492, 321] on div "15.03" at bounding box center [549, 323] width 192 height 13
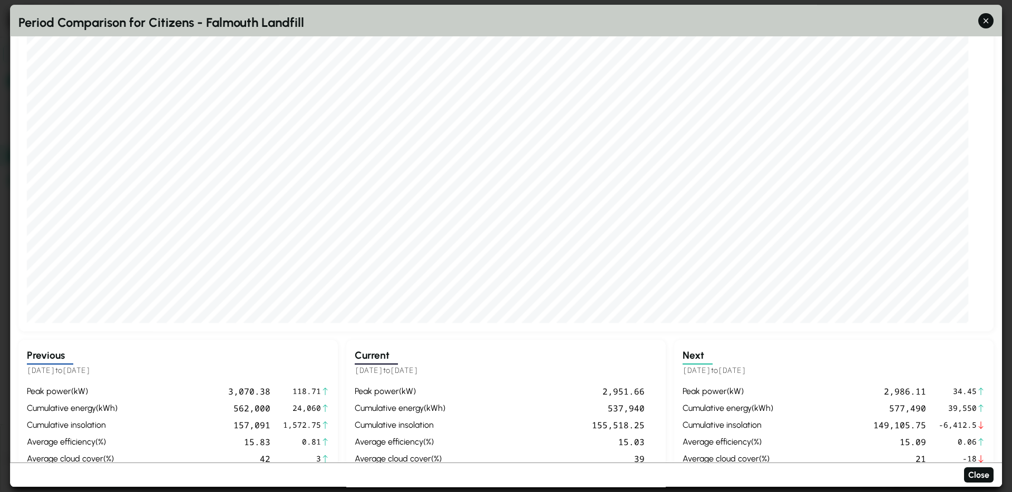
scroll to position [0, 0]
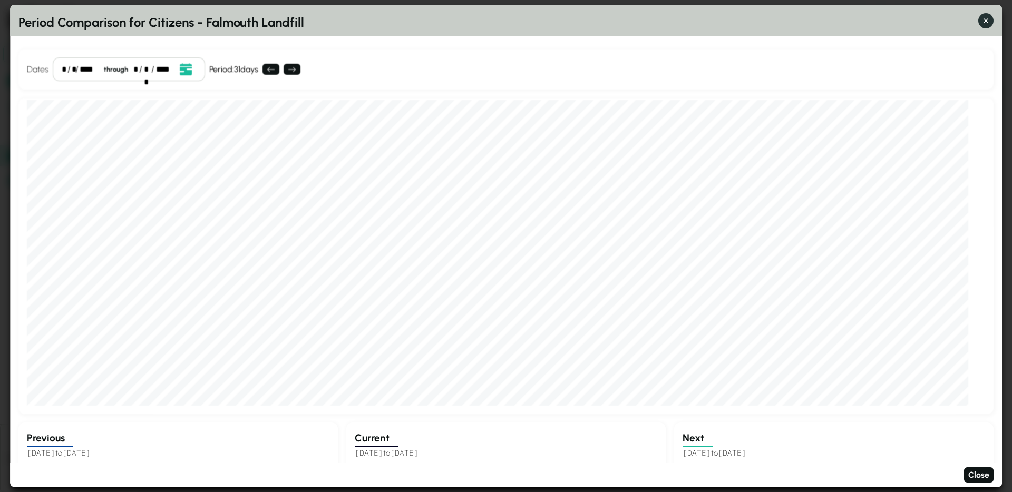
click at [983, 25] on icon "button" at bounding box center [985, 20] width 11 height 11
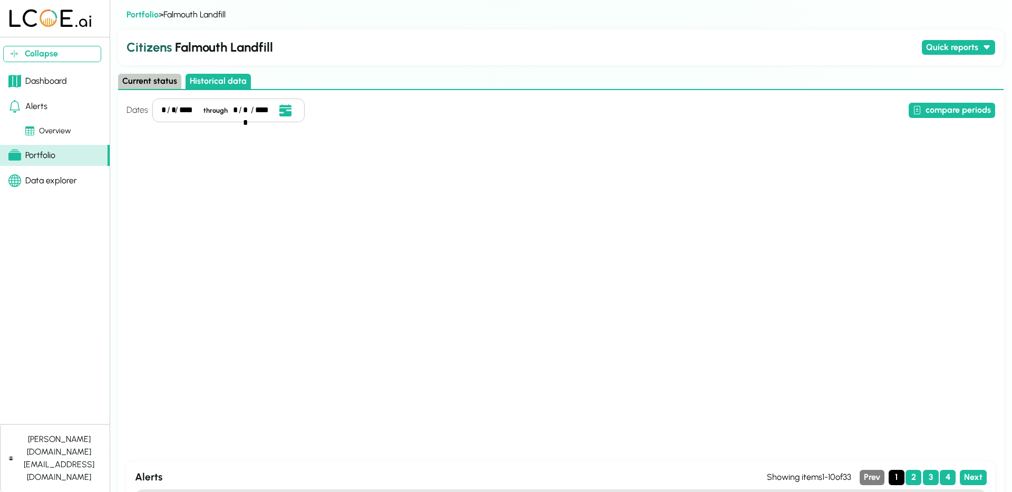
click at [153, 79] on button "Current status" at bounding box center [149, 81] width 63 height 15
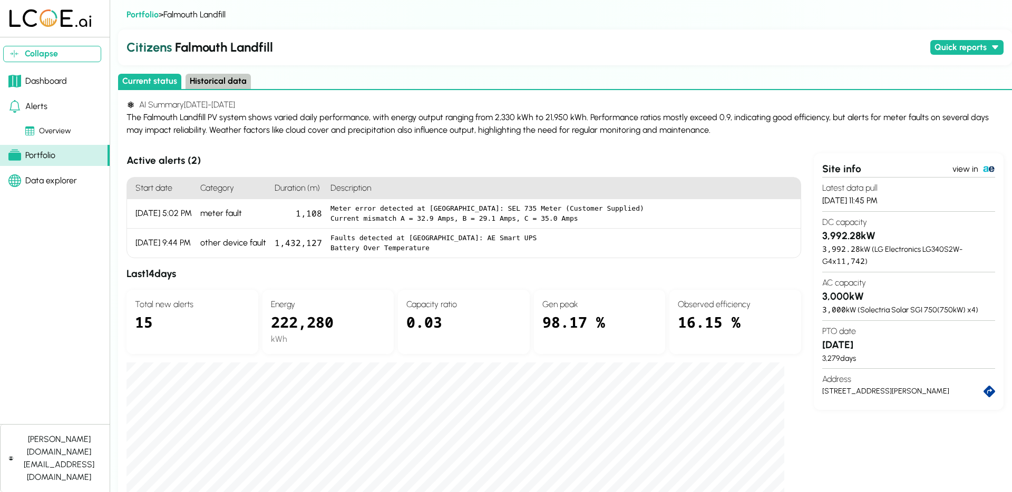
click at [403, 33] on div "Citizens Falmouth Landfill Quick reports Daily production - last 30 days Custom…" at bounding box center [565, 48] width 894 height 36
click at [994, 48] on icon at bounding box center [995, 47] width 8 height 8
click at [745, 57] on div "Citizens Falmouth Landfill Quick reports" at bounding box center [565, 48] width 894 height 36
click at [412, 119] on div "The Falmouth Landfill PV system shows varied daily performance, with energy out…" at bounding box center [564, 123] width 877 height 25
click at [597, 126] on div "The Falmouth Landfill PV system shows varied daily performance, with energy out…" at bounding box center [564, 123] width 877 height 25
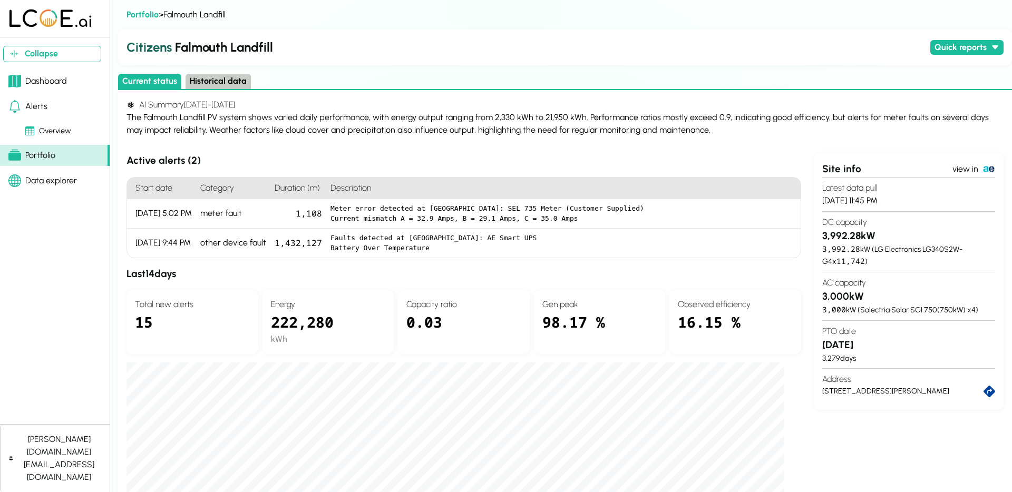
click at [713, 133] on div "The Falmouth Landfill PV system shows varied daily performance, with energy out…" at bounding box center [564, 123] width 877 height 25
click at [204, 133] on div "The Falmouth Landfill PV system shows varied daily performance, with energy out…" at bounding box center [564, 123] width 877 height 25
click at [222, 133] on div "The Falmouth Landfill PV system shows varied daily performance, with energy out…" at bounding box center [564, 123] width 877 height 25
click at [341, 114] on div "The Falmouth Landfill PV system shows varied daily performance, with energy out…" at bounding box center [564, 123] width 877 height 25
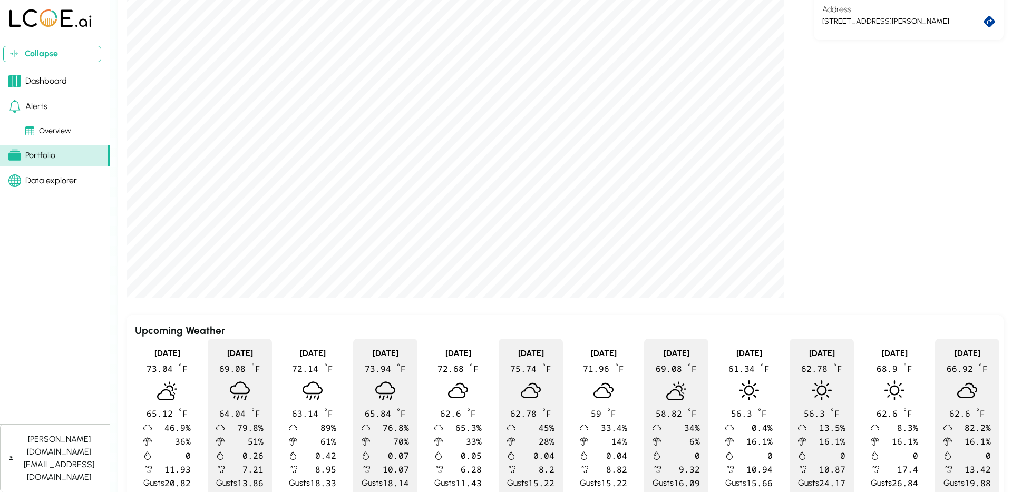
scroll to position [376, 0]
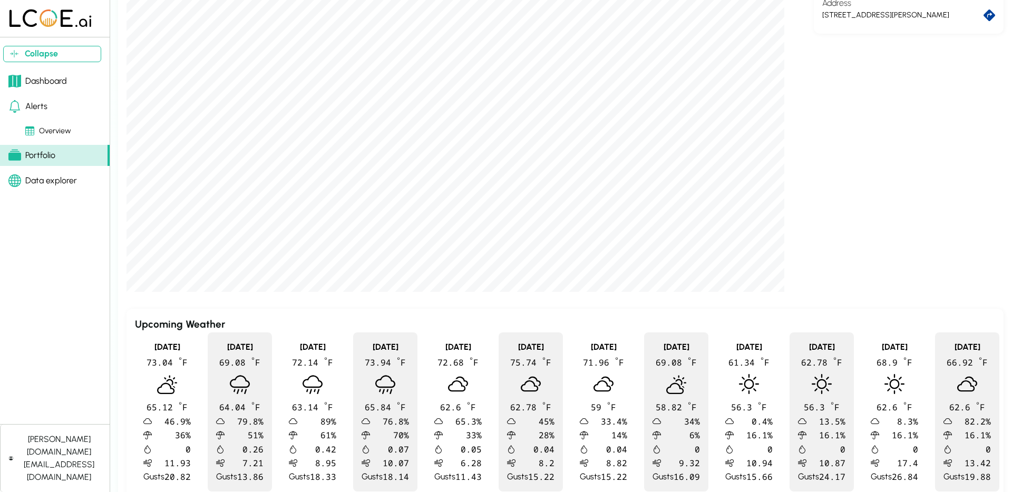
click at [860, 225] on div "Site info view in Latest data pull 9/22/25, 11:45 PM DC capacity 3,992.28 kW 3,…" at bounding box center [909, 34] width 190 height 515
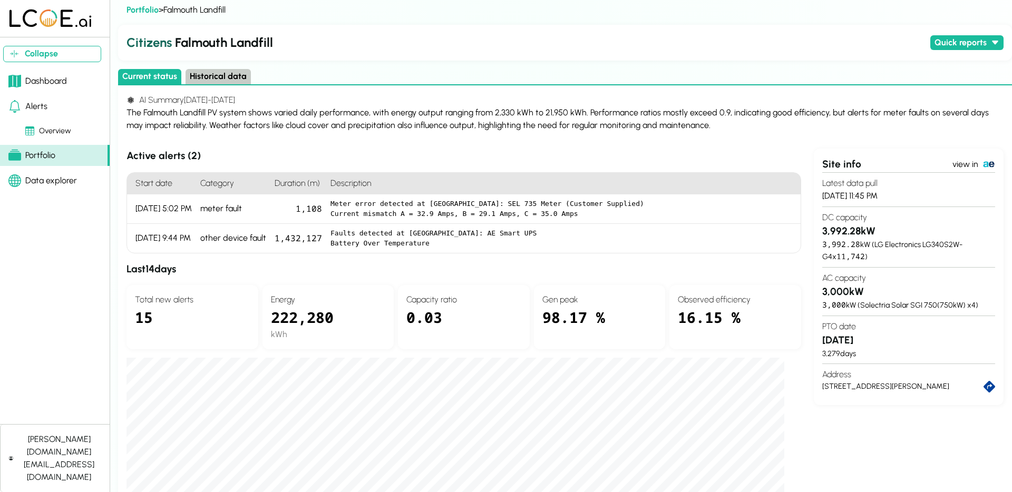
scroll to position [0, 0]
